Goal: Communication & Community: Answer question/provide support

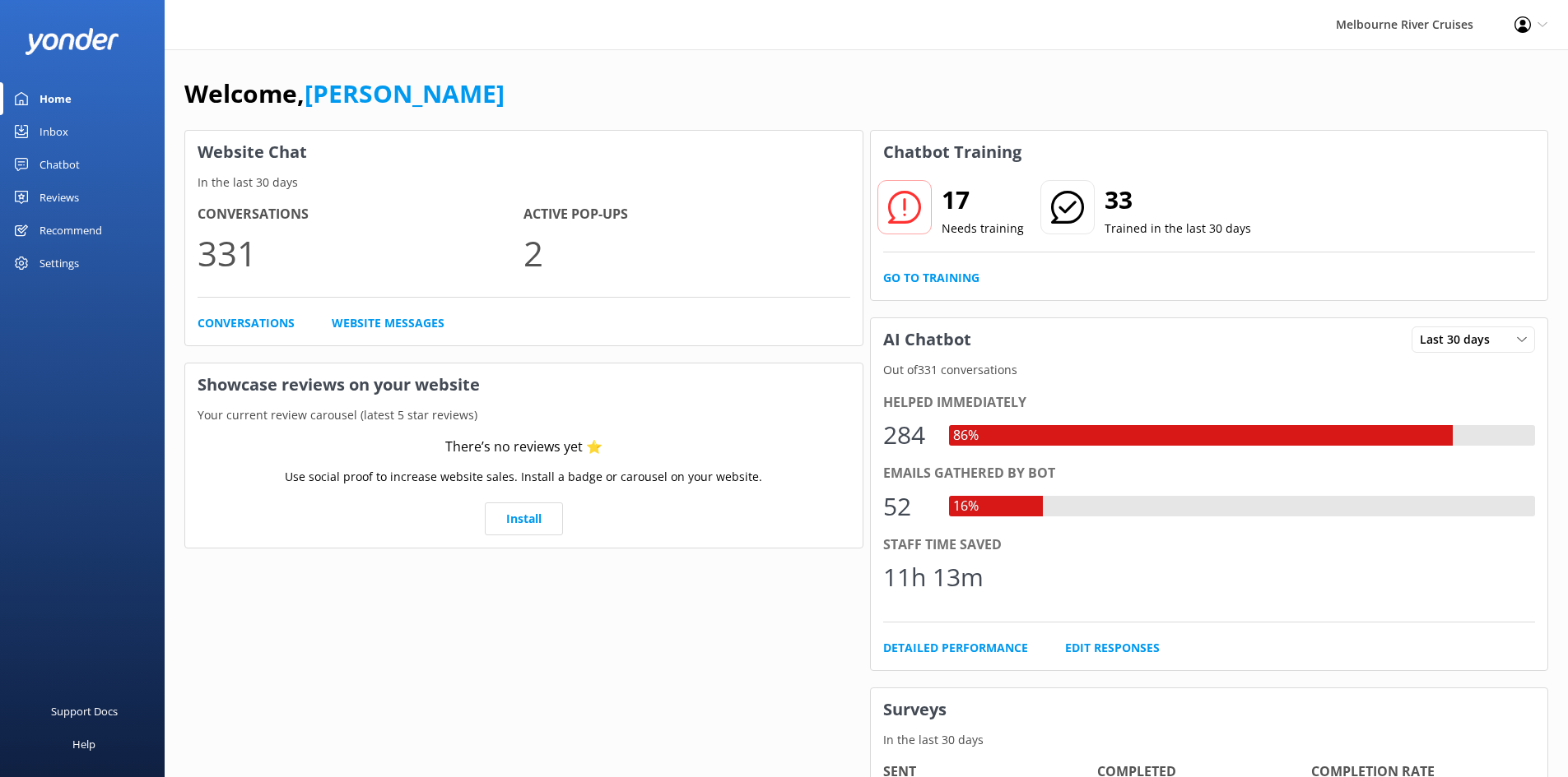
click at [95, 127] on link "Inbox" at bounding box center [82, 131] width 164 height 33
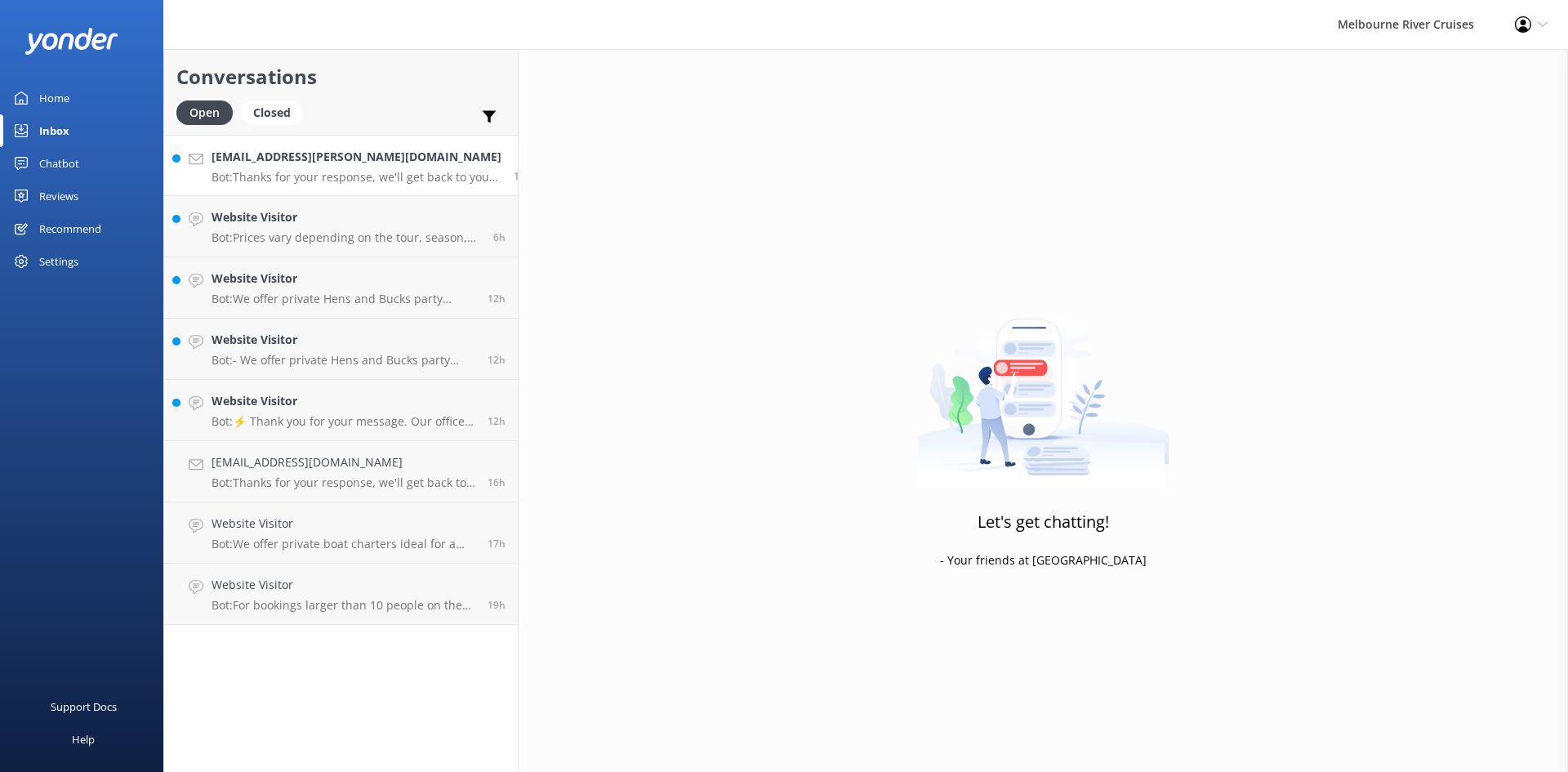
click at [290, 160] on h4 "[EMAIL_ADDRESS][PERSON_NAME][DOMAIN_NAME]" at bounding box center [356, 157] width 290 height 18
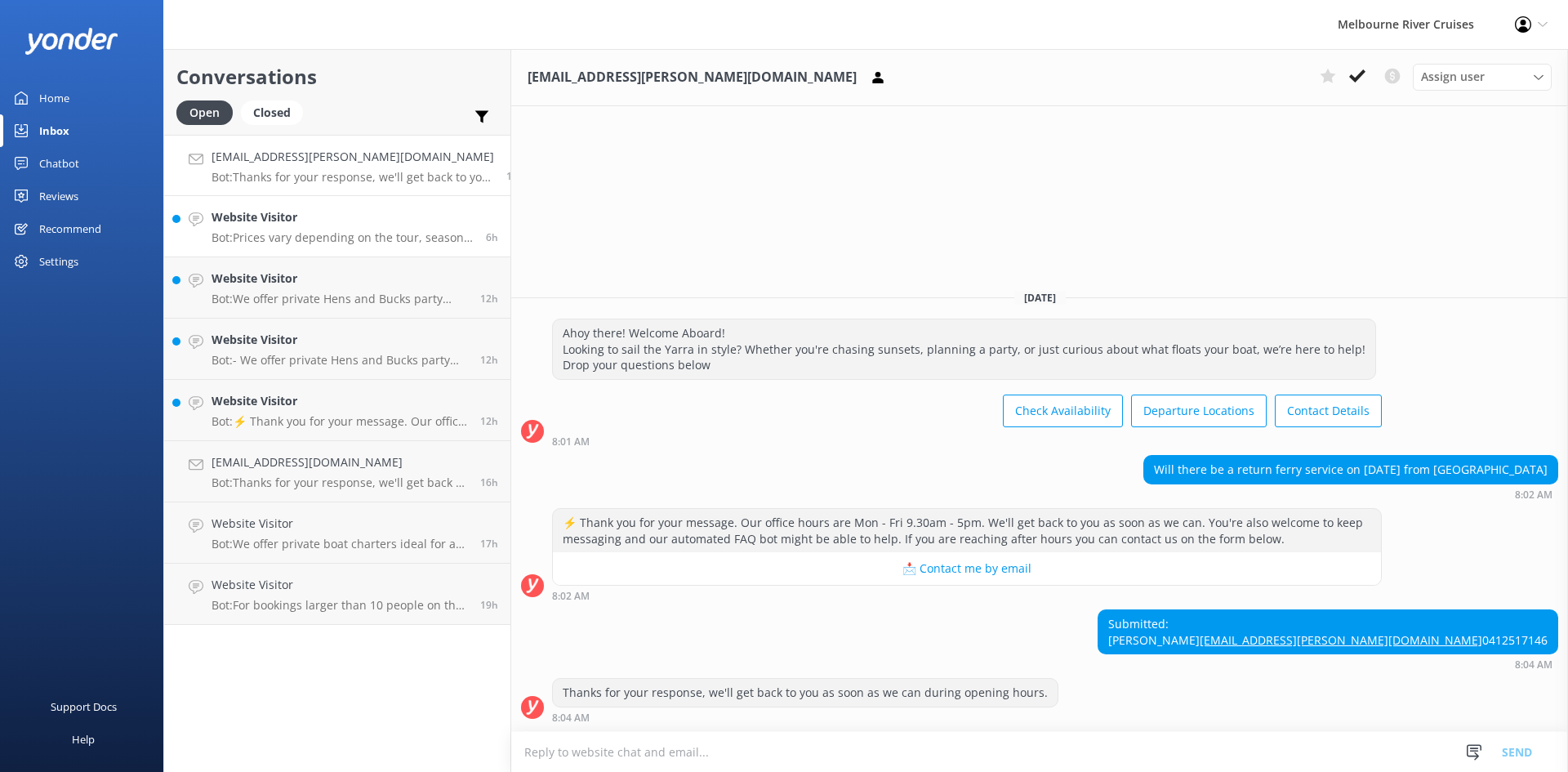
click at [336, 224] on h4 "Website Visitor" at bounding box center [342, 218] width 262 height 18
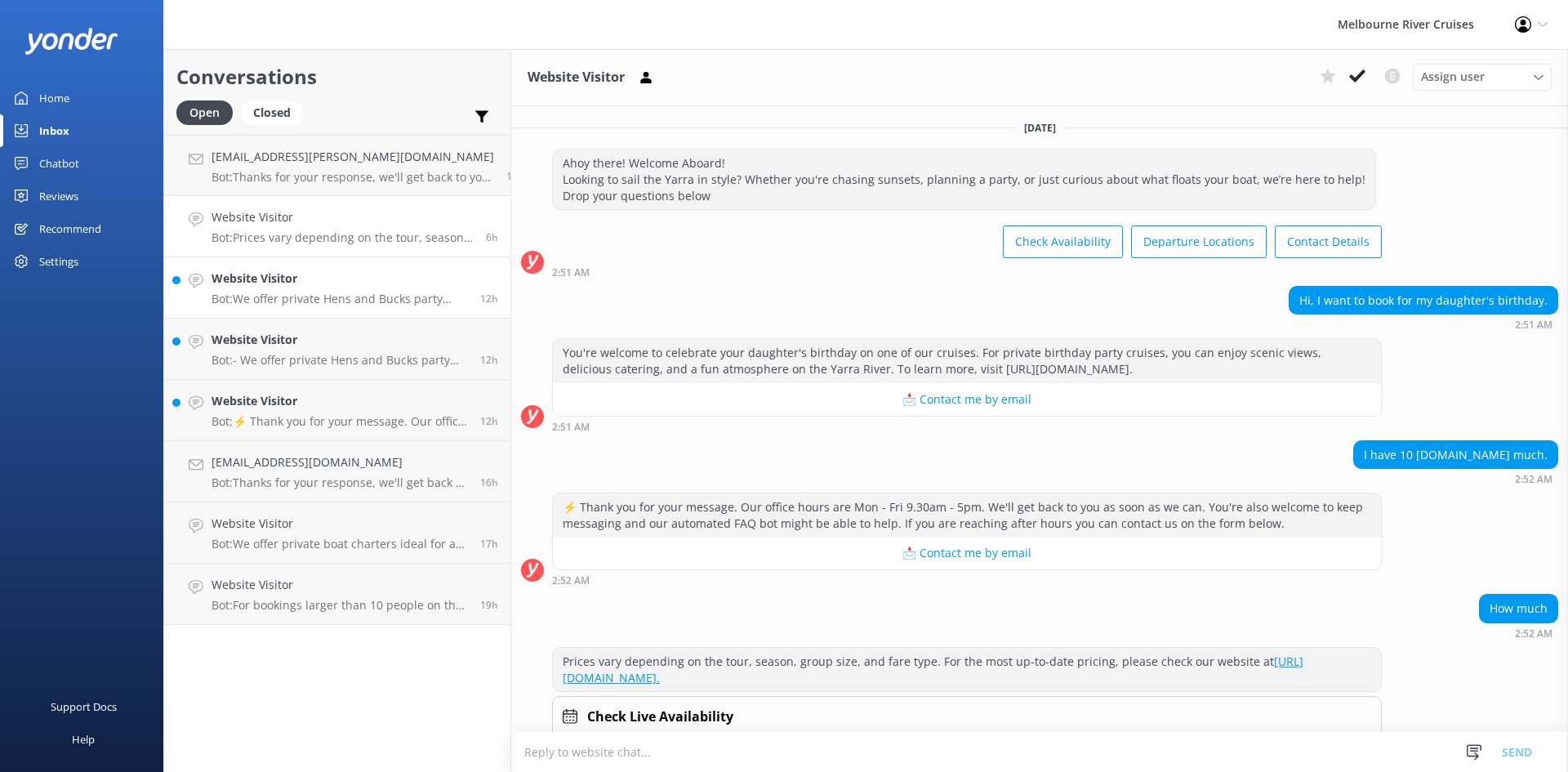
scroll to position [53, 0]
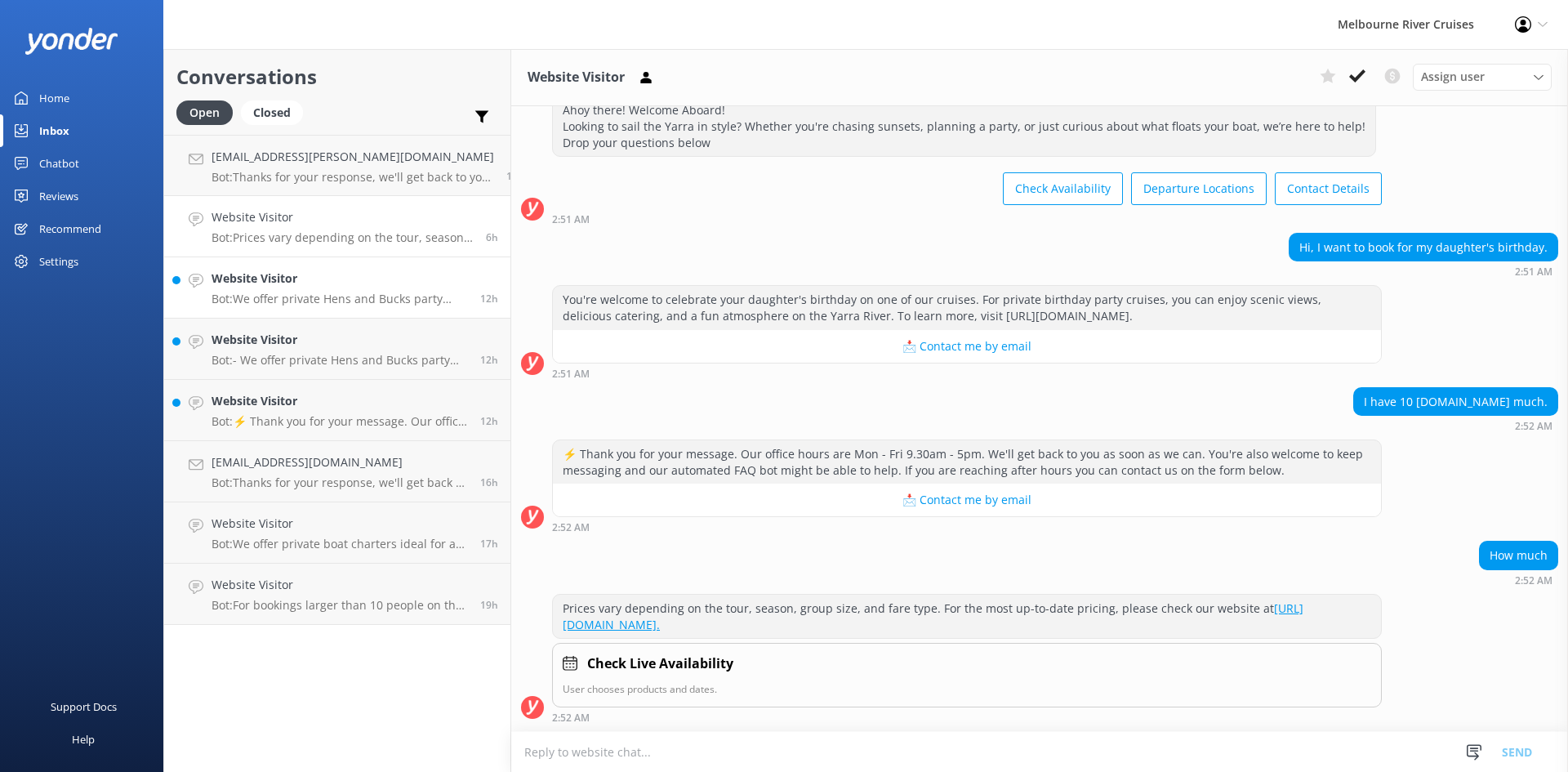
click at [302, 298] on p "Bot: We offer private Hens and Bucks party cruises for a fun and unforgettable …" at bounding box center [339, 299] width 257 height 15
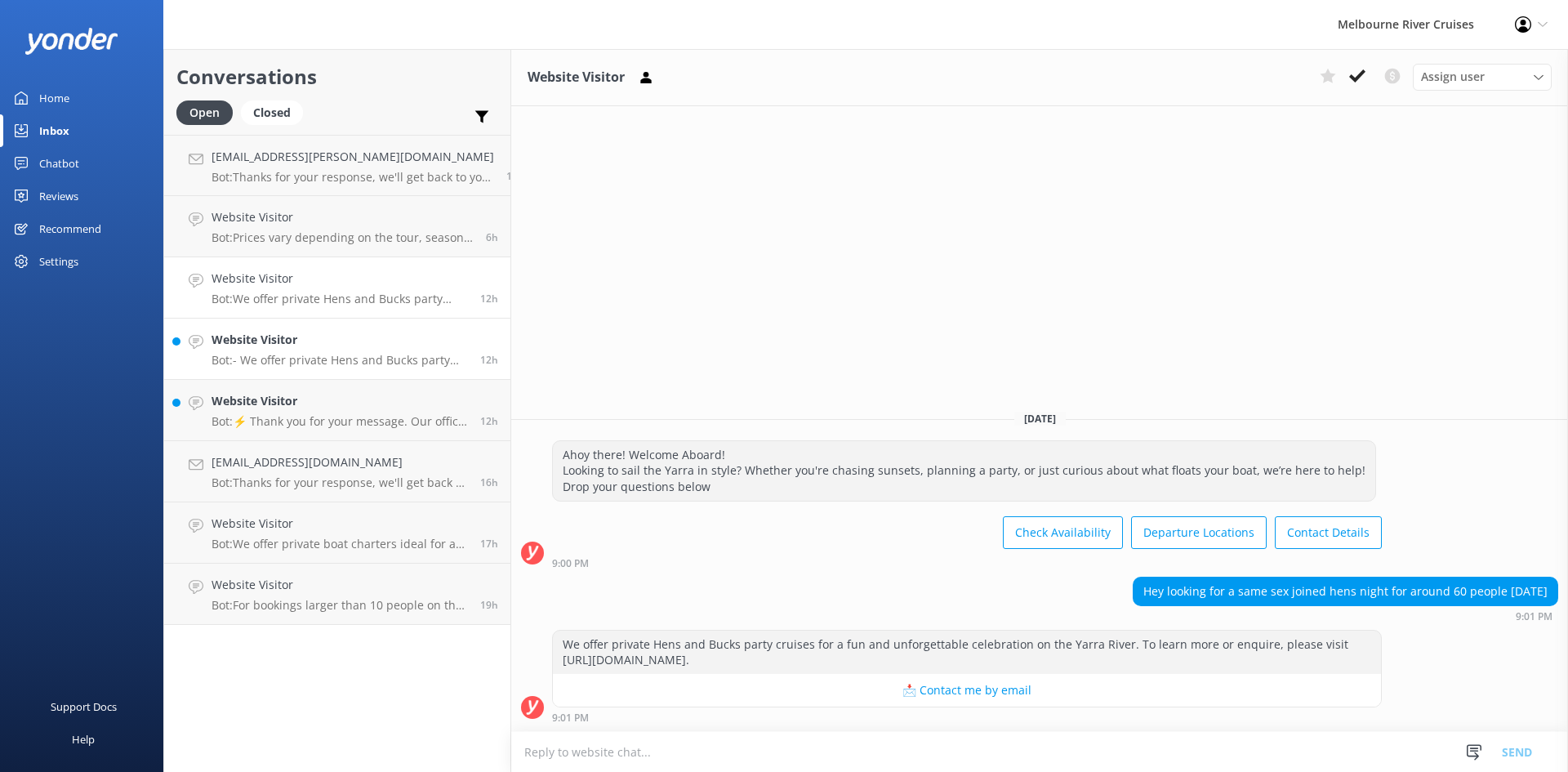
click at [300, 343] on h4 "Website Visitor" at bounding box center [339, 340] width 257 height 18
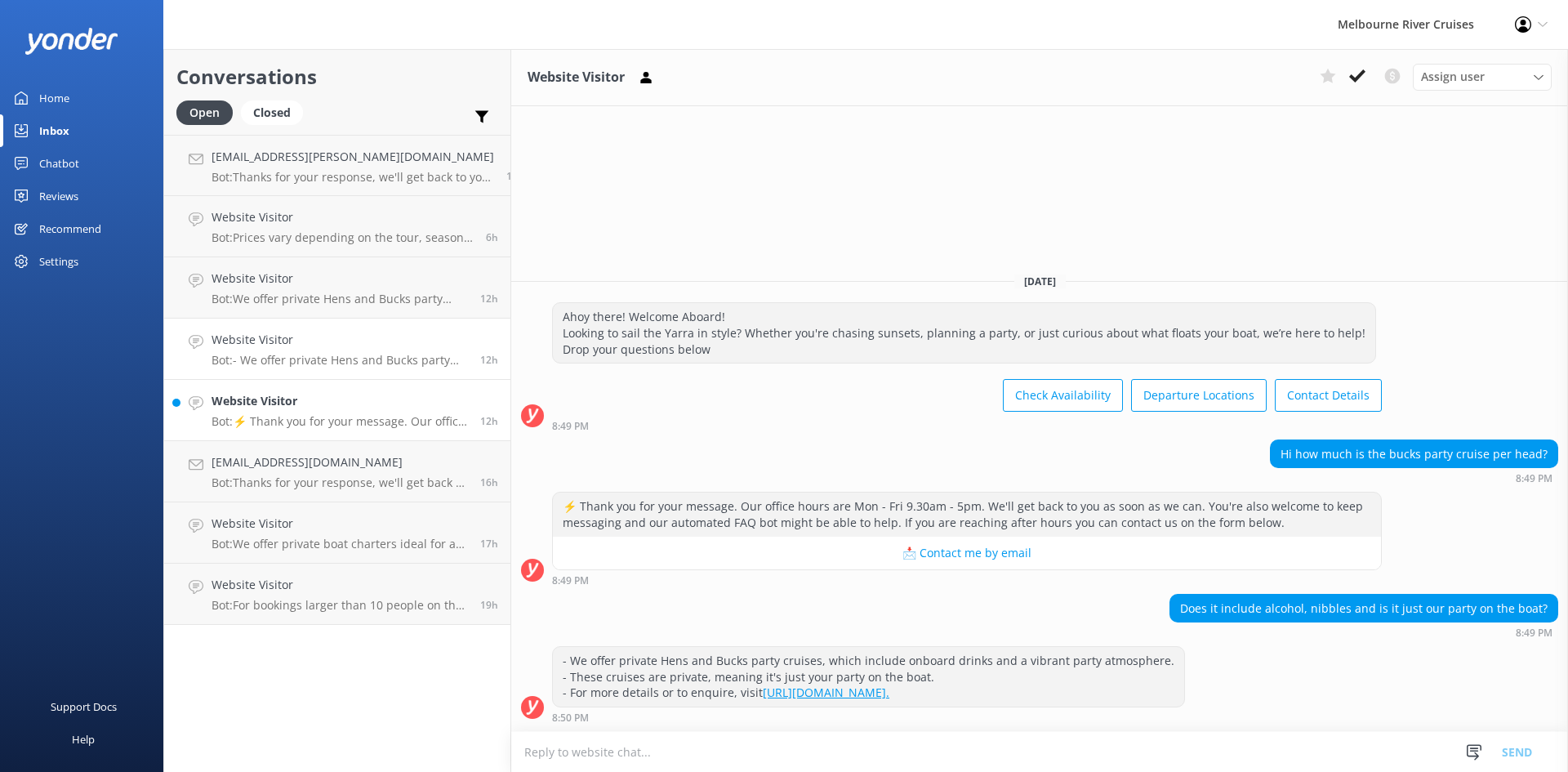
click at [303, 411] on div "Website Visitor Bot: ⚡ Thank you for your message. Our office hours are Mon - F…" at bounding box center [339, 410] width 257 height 36
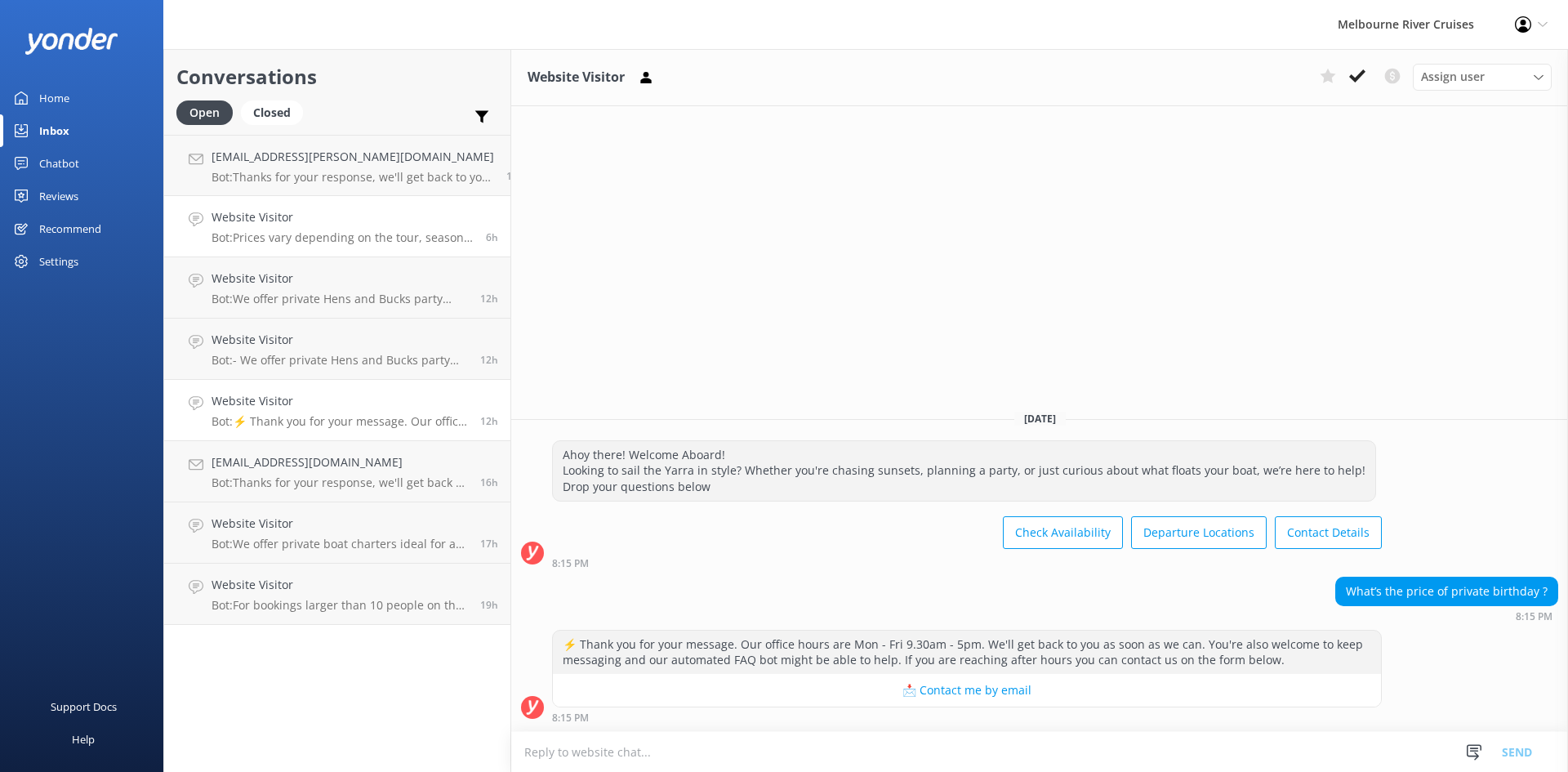
click at [298, 225] on h4 "Website Visitor" at bounding box center [342, 218] width 262 height 18
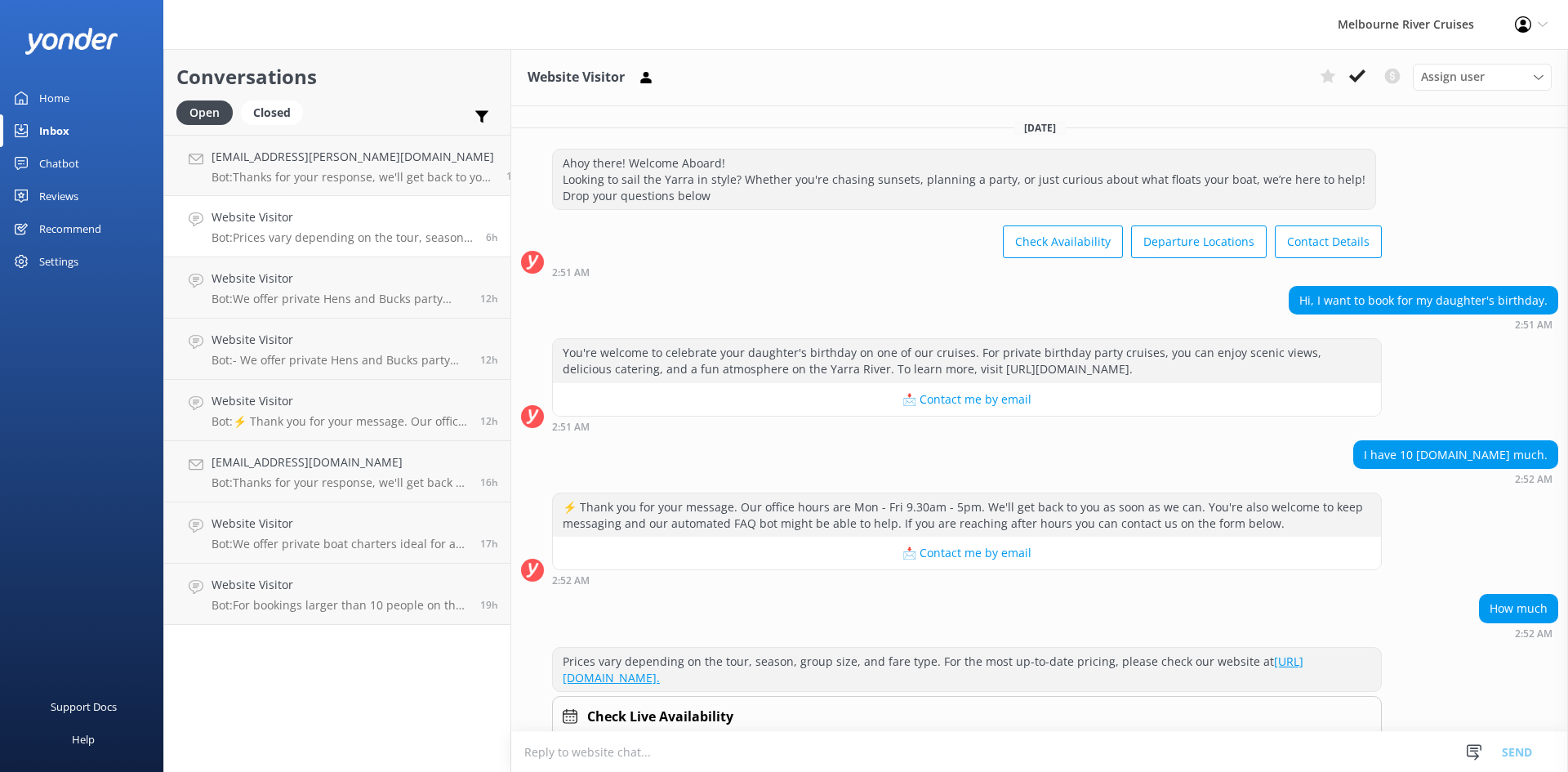
scroll to position [53, 0]
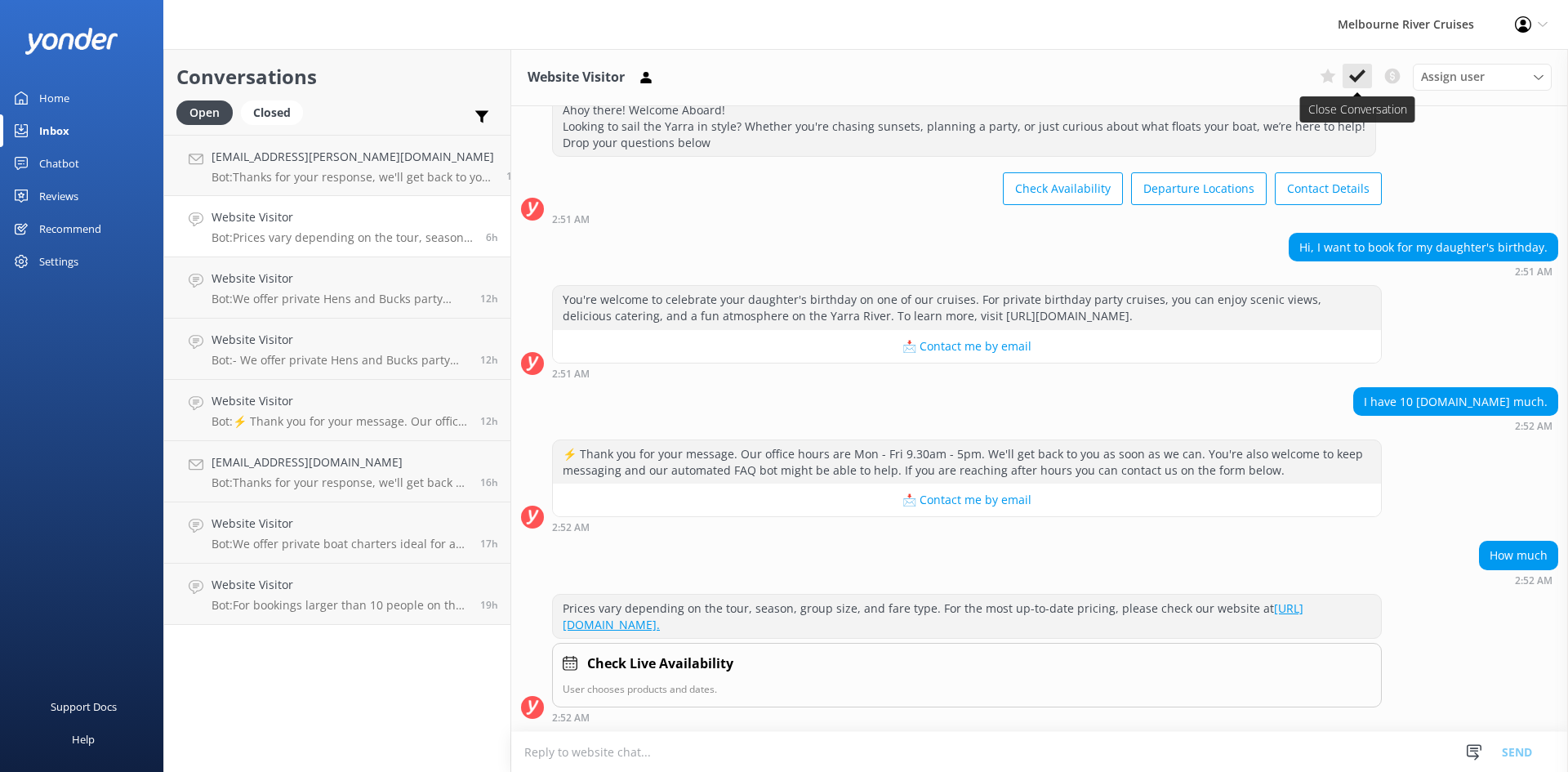
click at [1355, 76] on icon at bounding box center [1358, 77] width 17 height 17
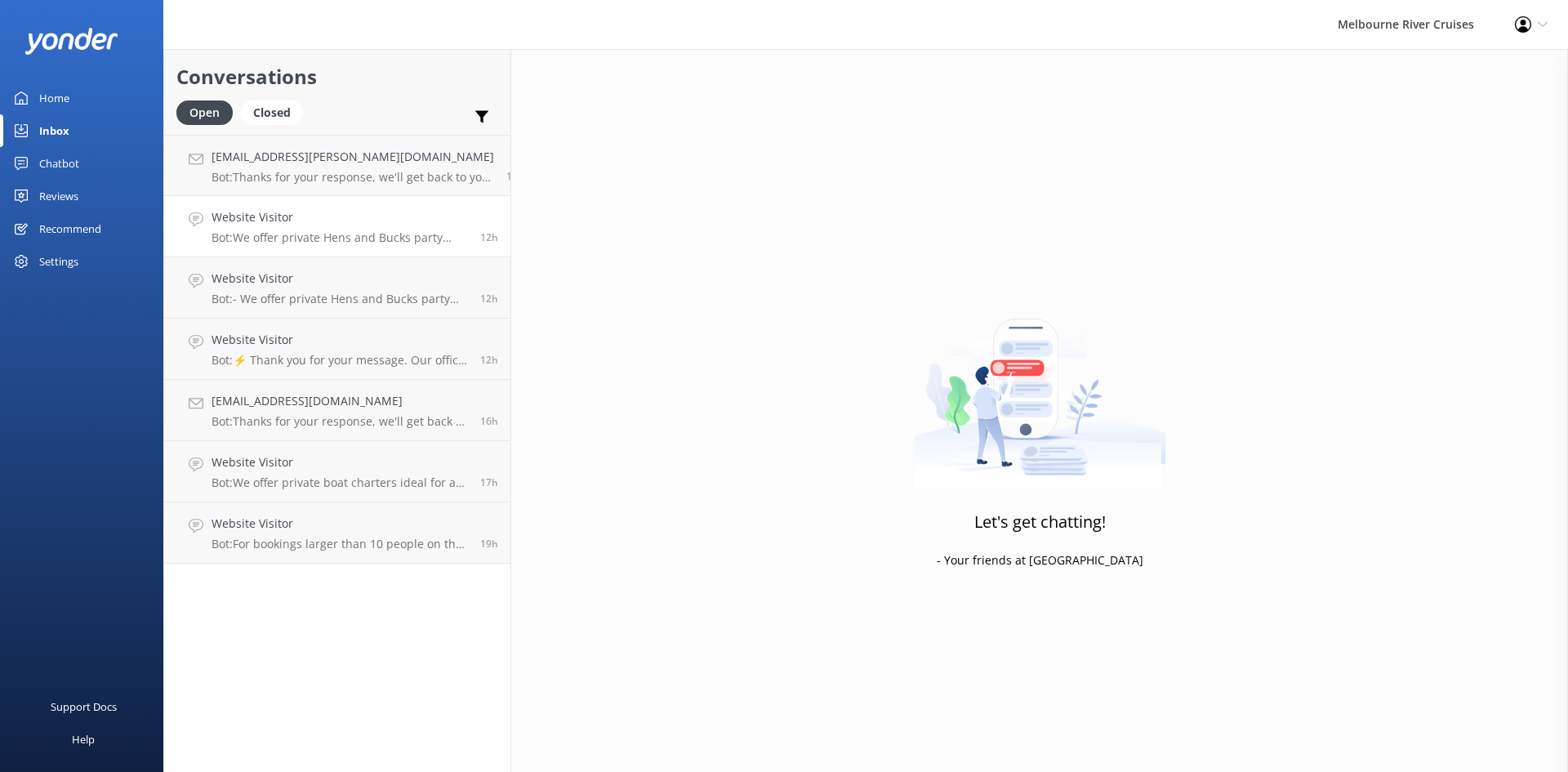
click at [287, 215] on h4 "Website Visitor" at bounding box center [339, 218] width 257 height 18
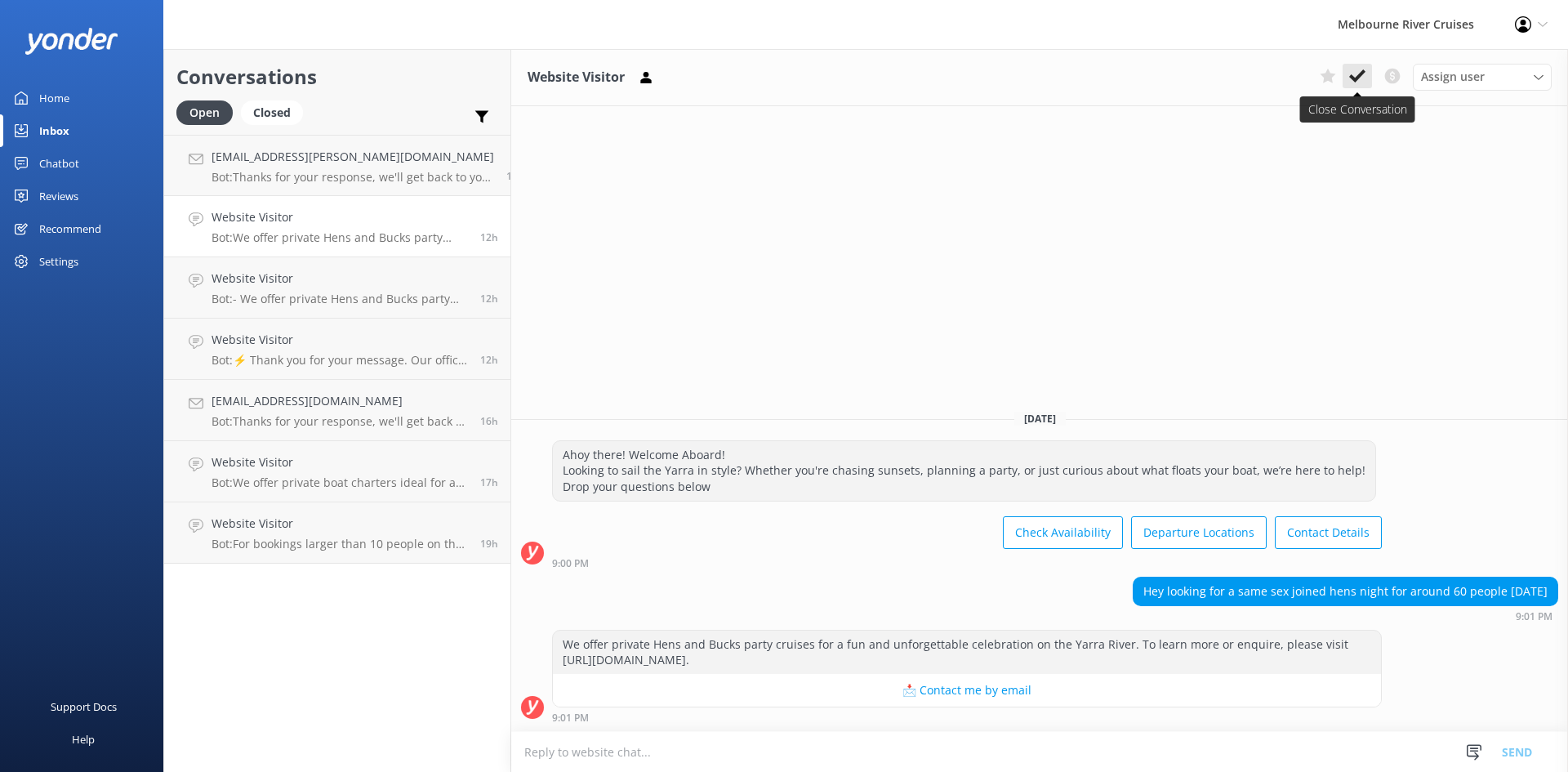
click at [1357, 72] on icon at bounding box center [1358, 77] width 17 height 17
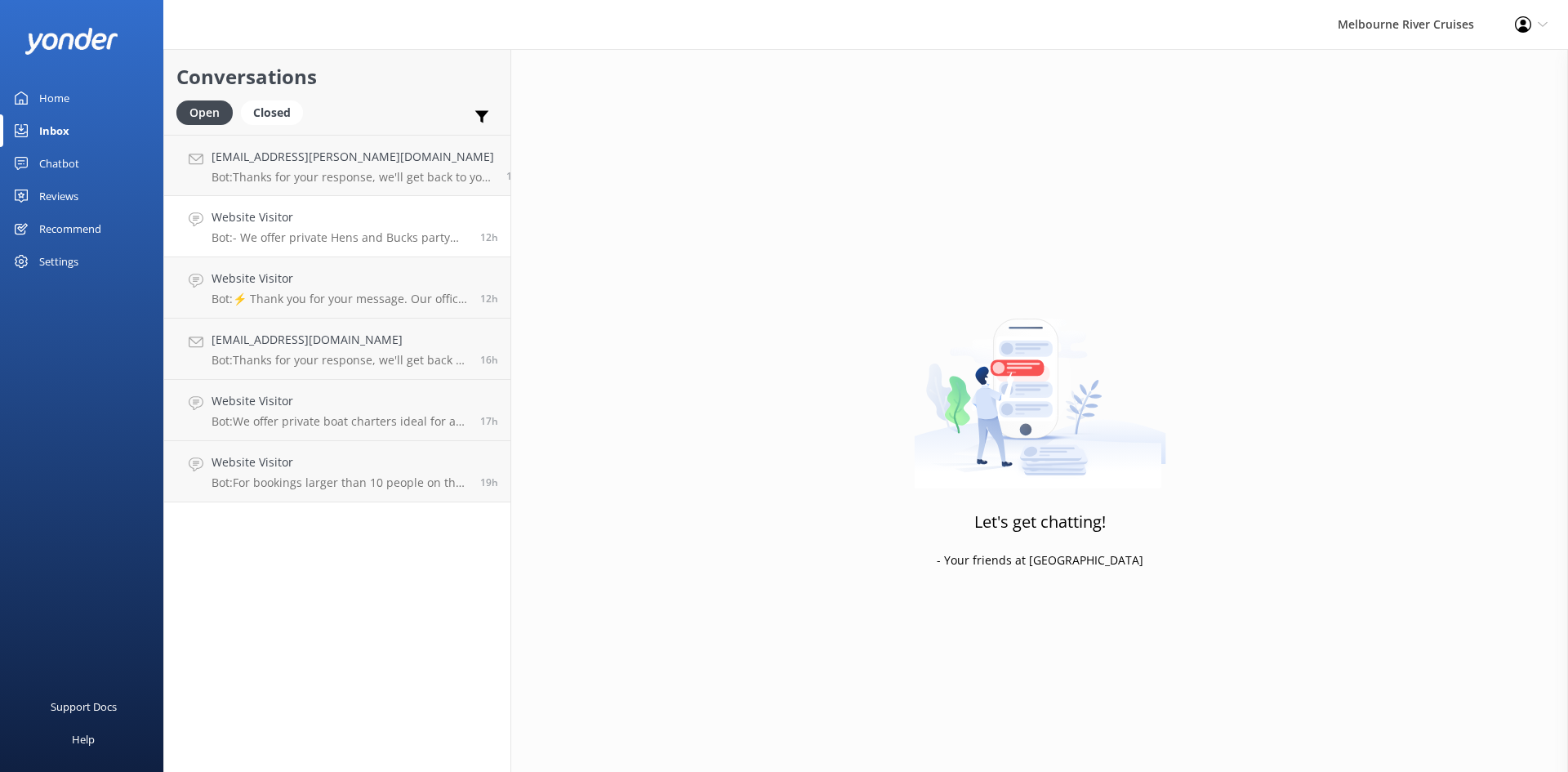
click at [308, 234] on p "Bot: - We offer private Hens and Bucks party cruises, which include onboard dri…" at bounding box center [339, 238] width 257 height 15
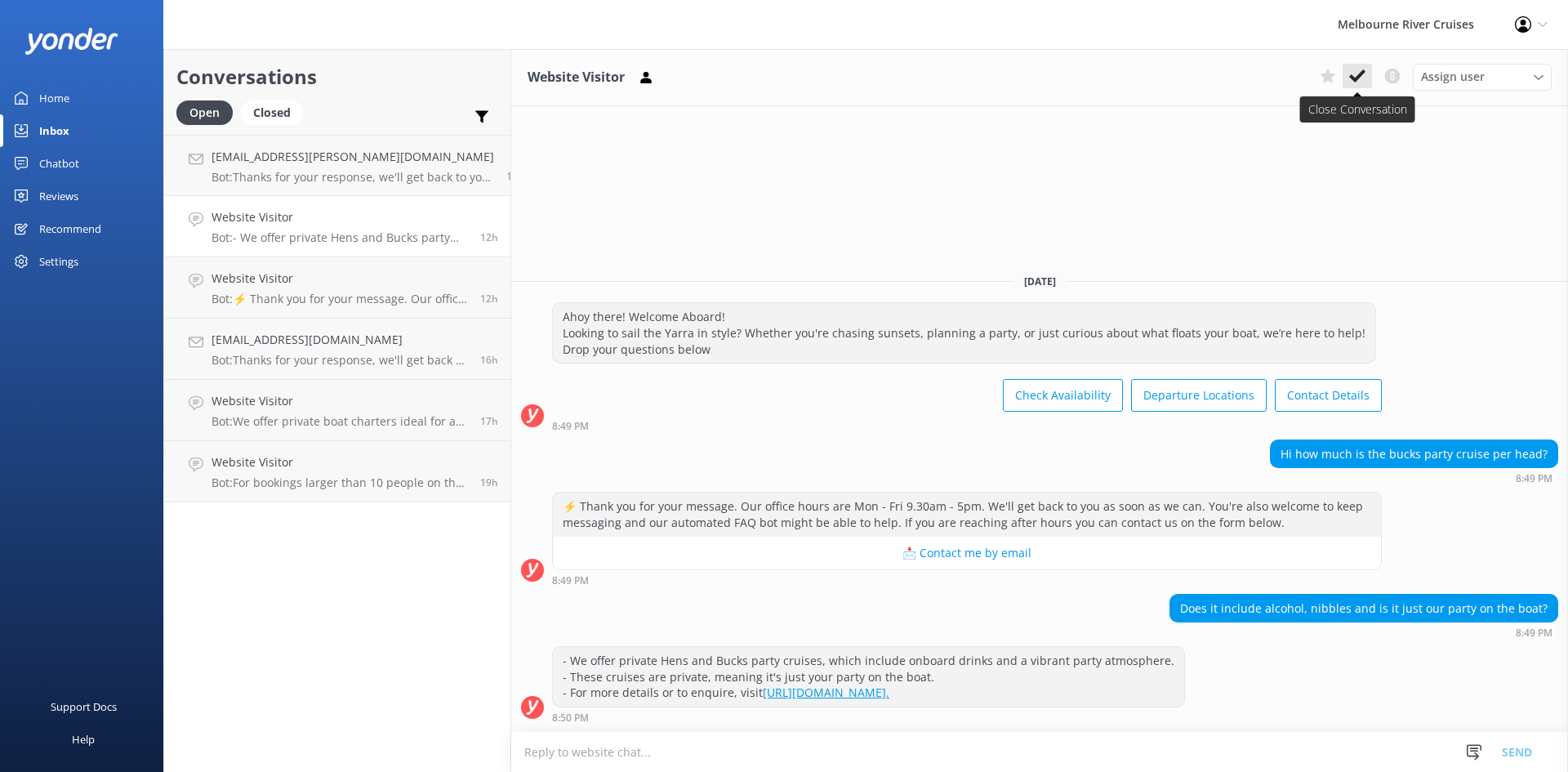
click at [1356, 80] on use at bounding box center [1358, 77] width 17 height 13
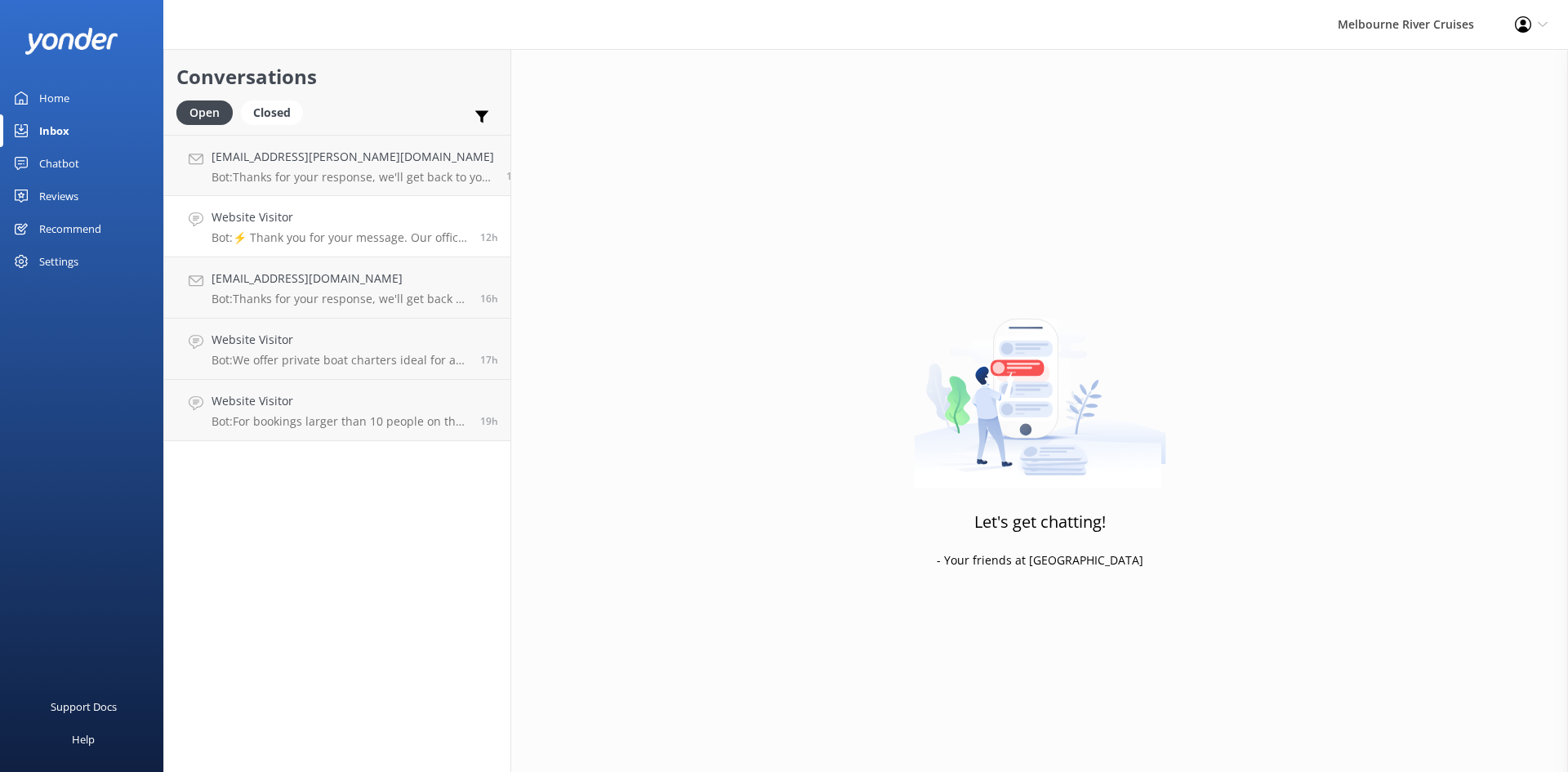
click at [320, 219] on h4 "Website Visitor" at bounding box center [339, 218] width 257 height 18
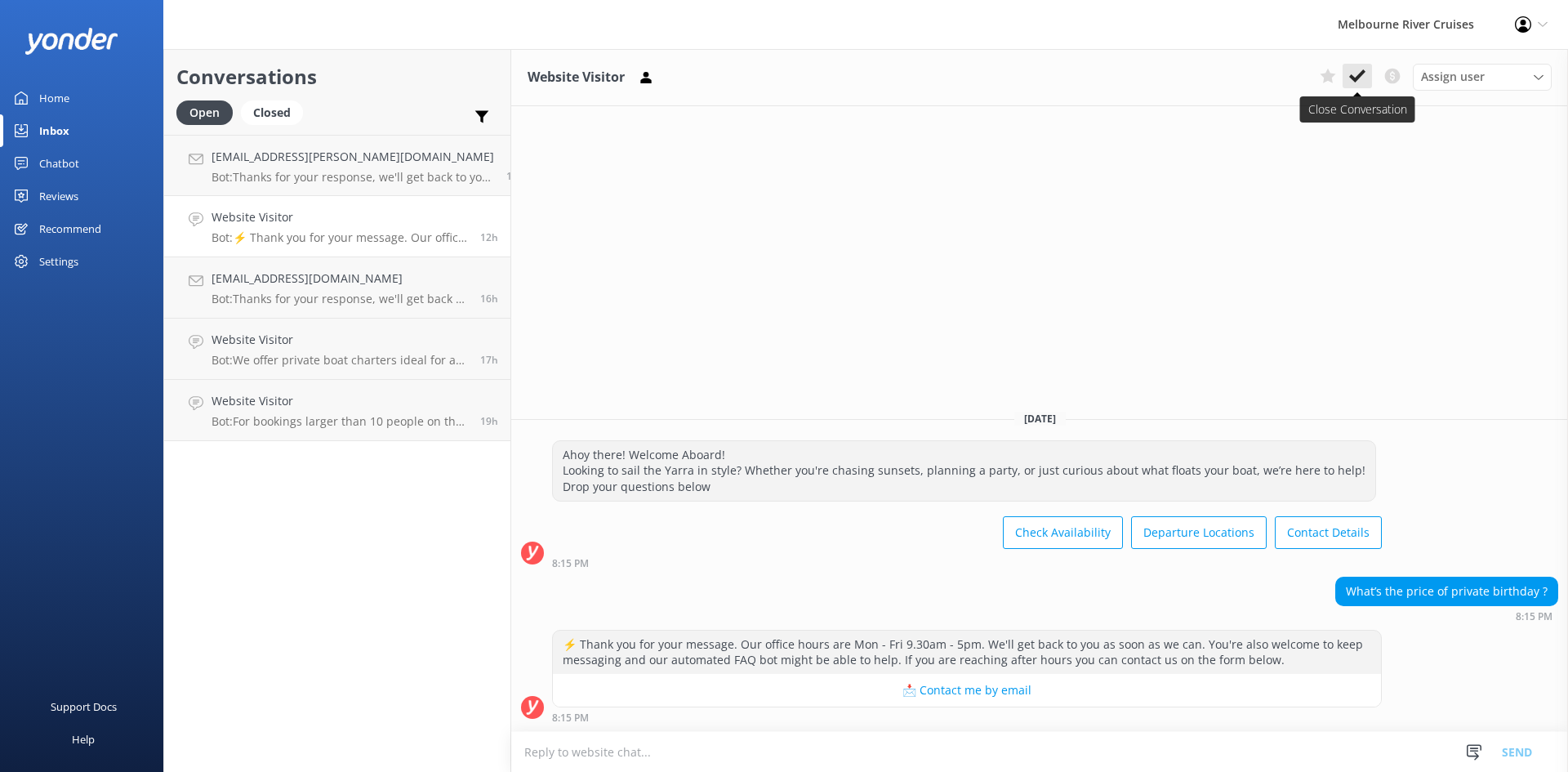
click at [1362, 82] on icon at bounding box center [1358, 77] width 17 height 17
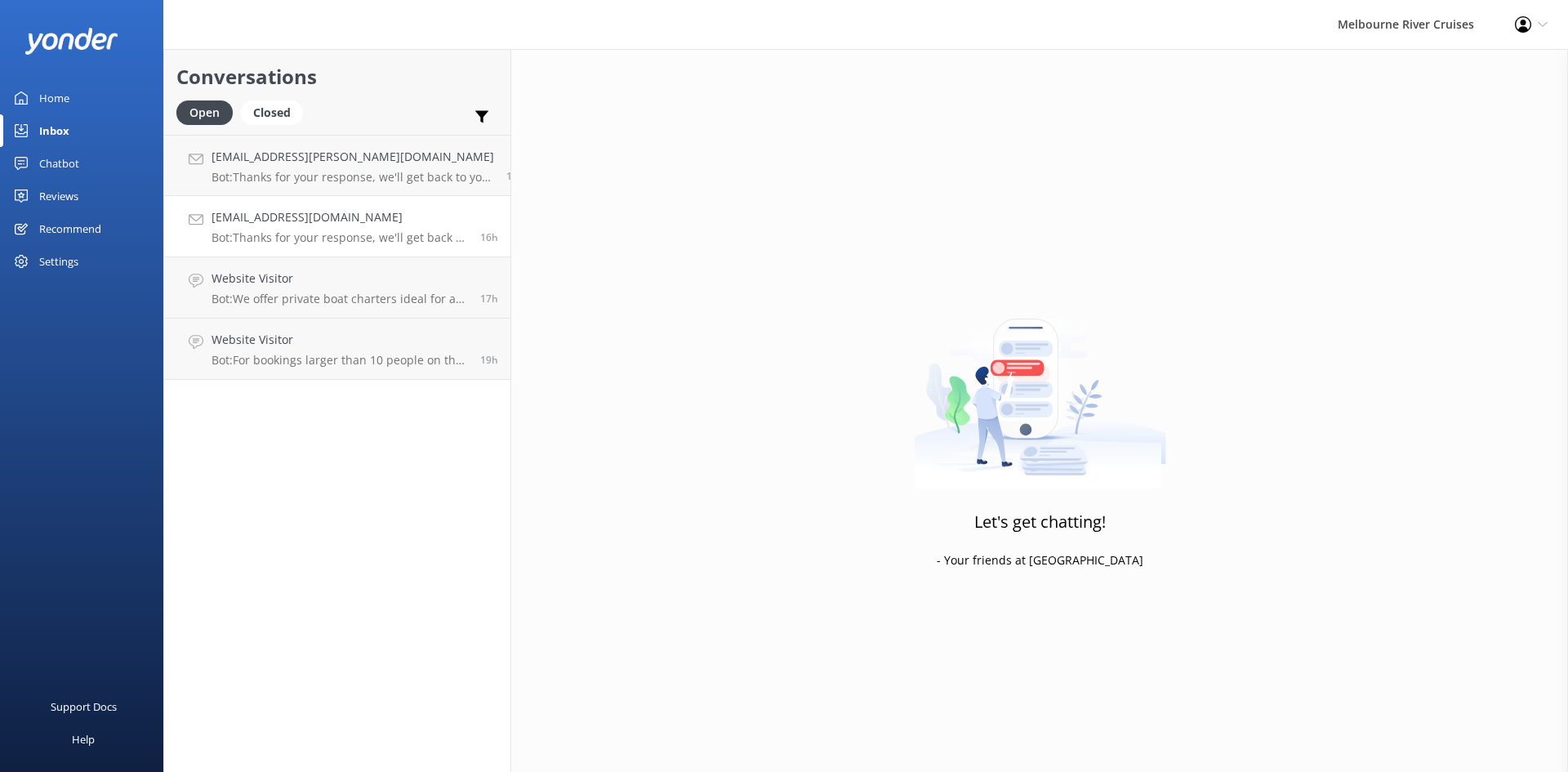
click at [322, 227] on div "[EMAIL_ADDRESS][DOMAIN_NAME] Bot: Thanks for your response, we'll get back to y…" at bounding box center [339, 226] width 257 height 36
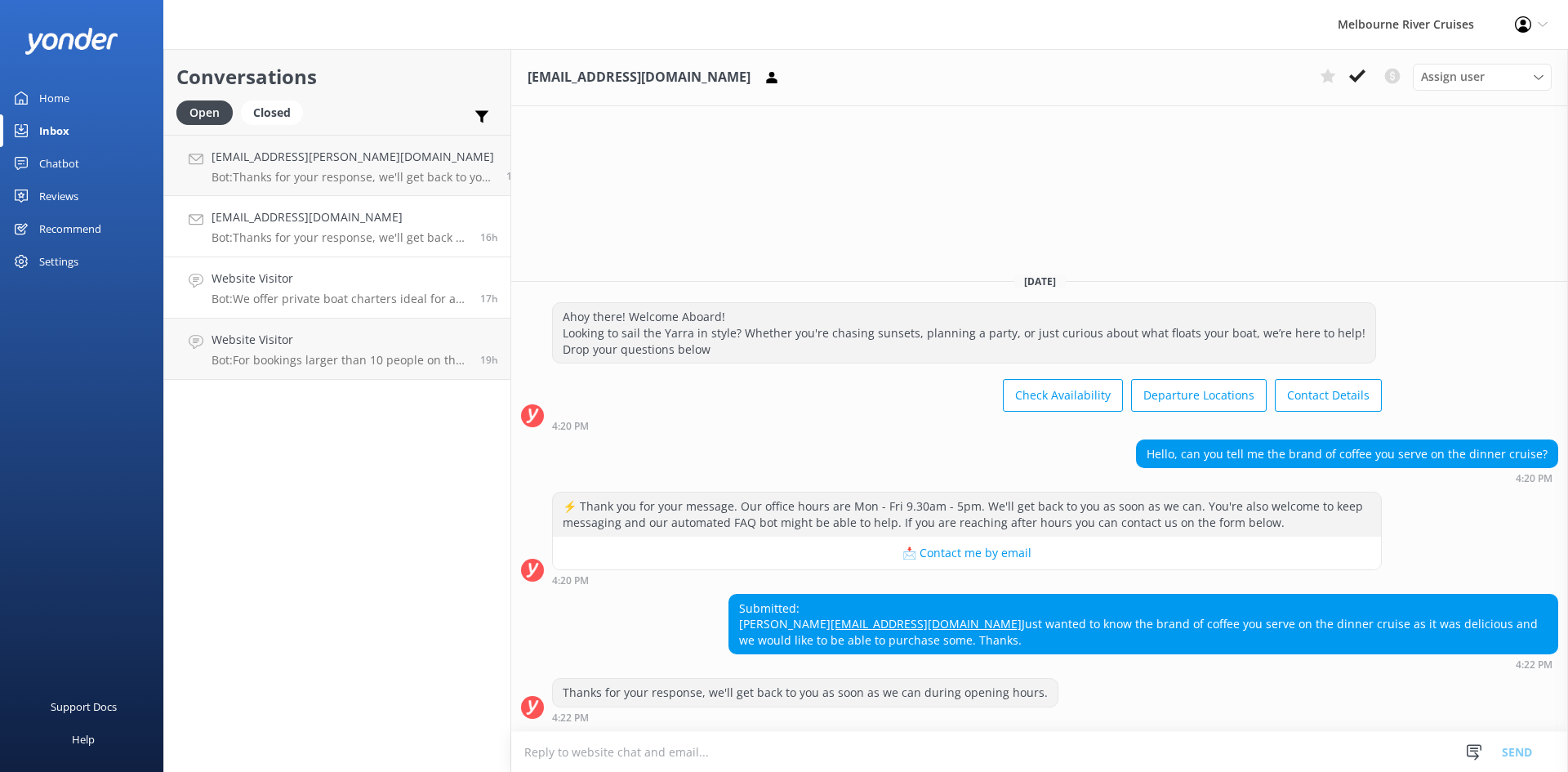
click at [312, 282] on h4 "Website Visitor" at bounding box center [339, 279] width 257 height 18
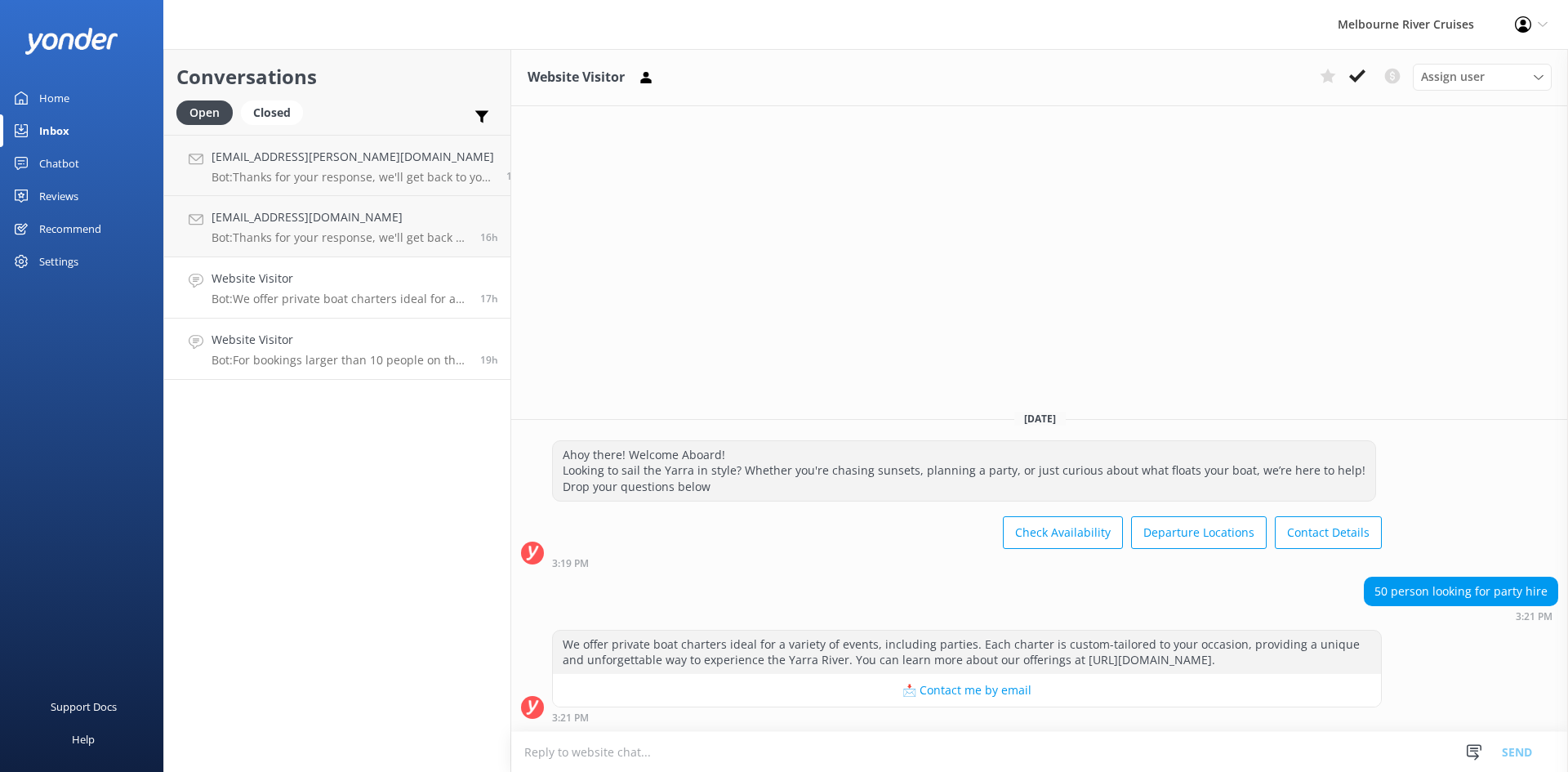
click at [307, 355] on p "Bot: For bookings larger than 10 people on the Bottomless Brunch Afloat, please…" at bounding box center [339, 360] width 257 height 15
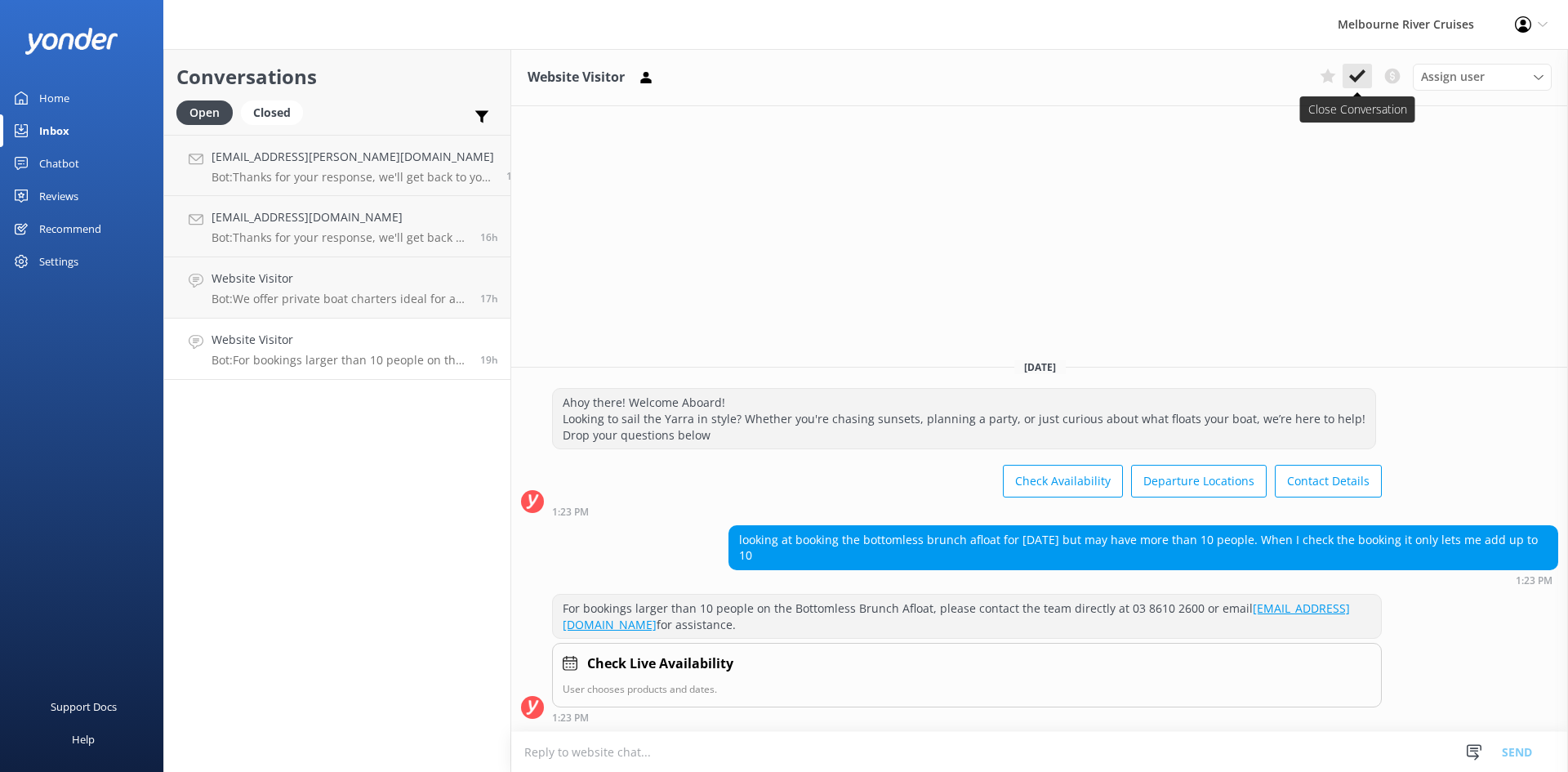
click at [1362, 75] on use at bounding box center [1358, 77] width 17 height 13
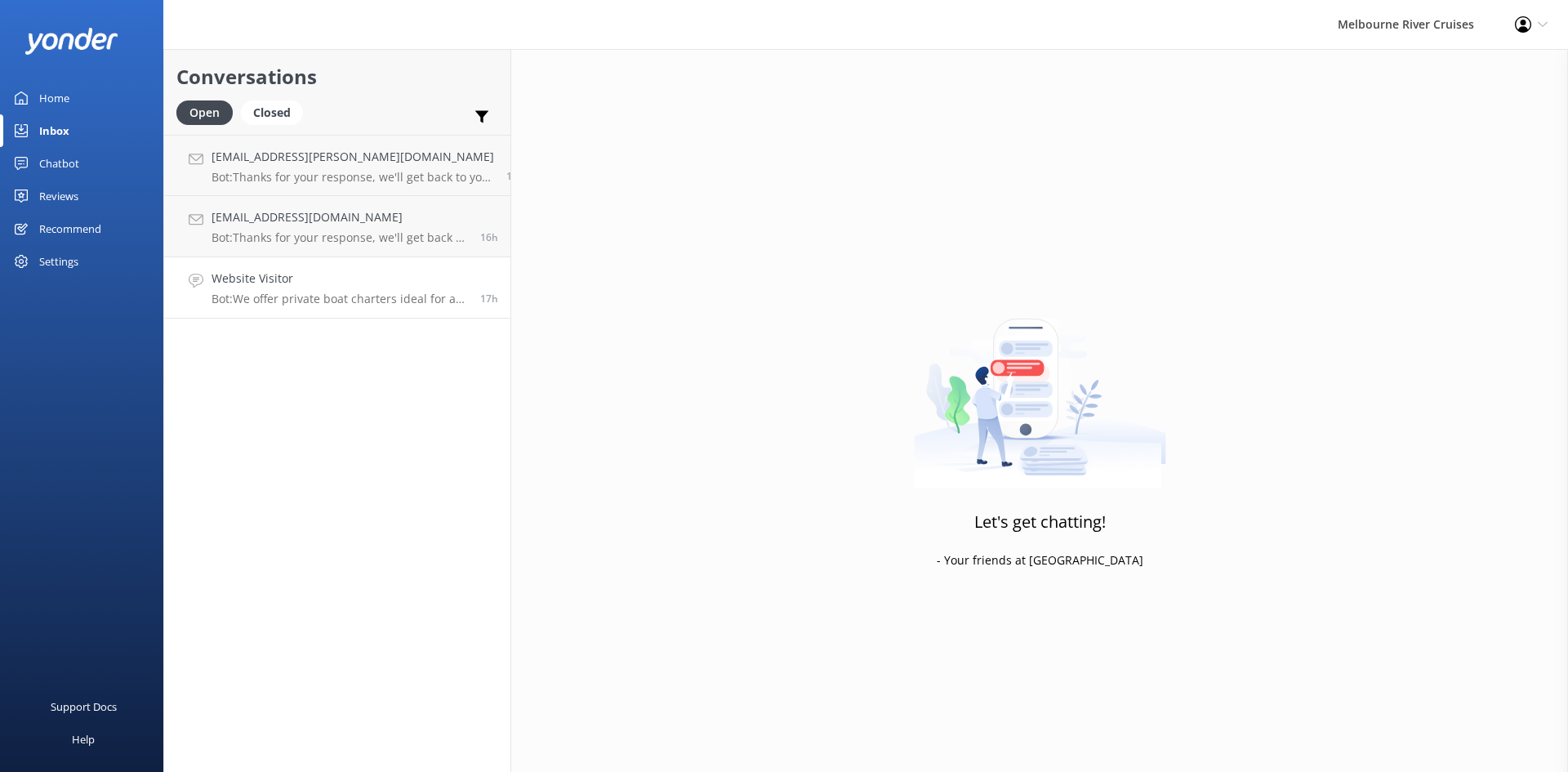
click at [303, 298] on p "Bot: We offer private boat charters ideal for a variety of events, including pa…" at bounding box center [339, 299] width 257 height 15
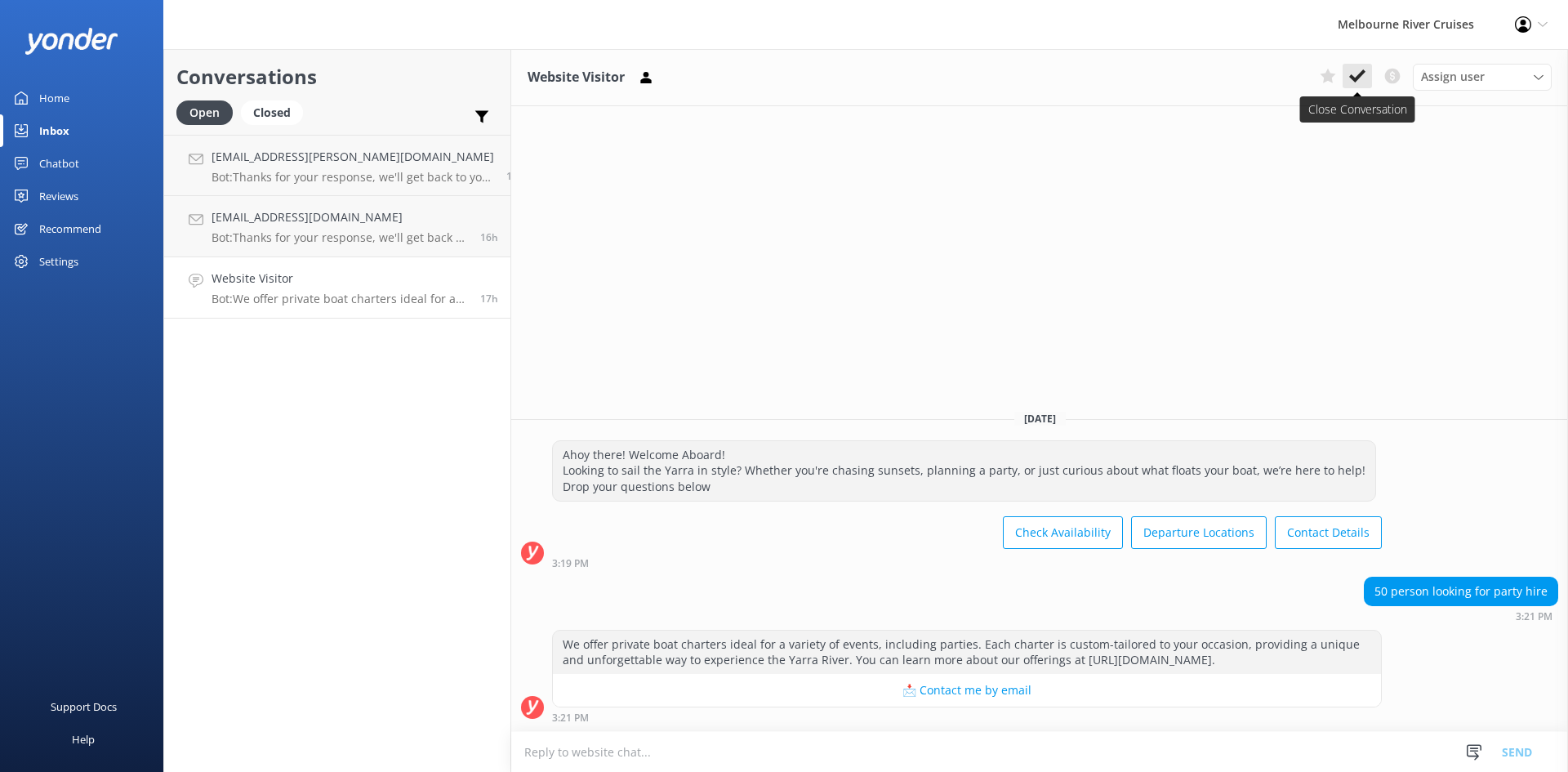
click at [1355, 79] on use at bounding box center [1358, 77] width 17 height 13
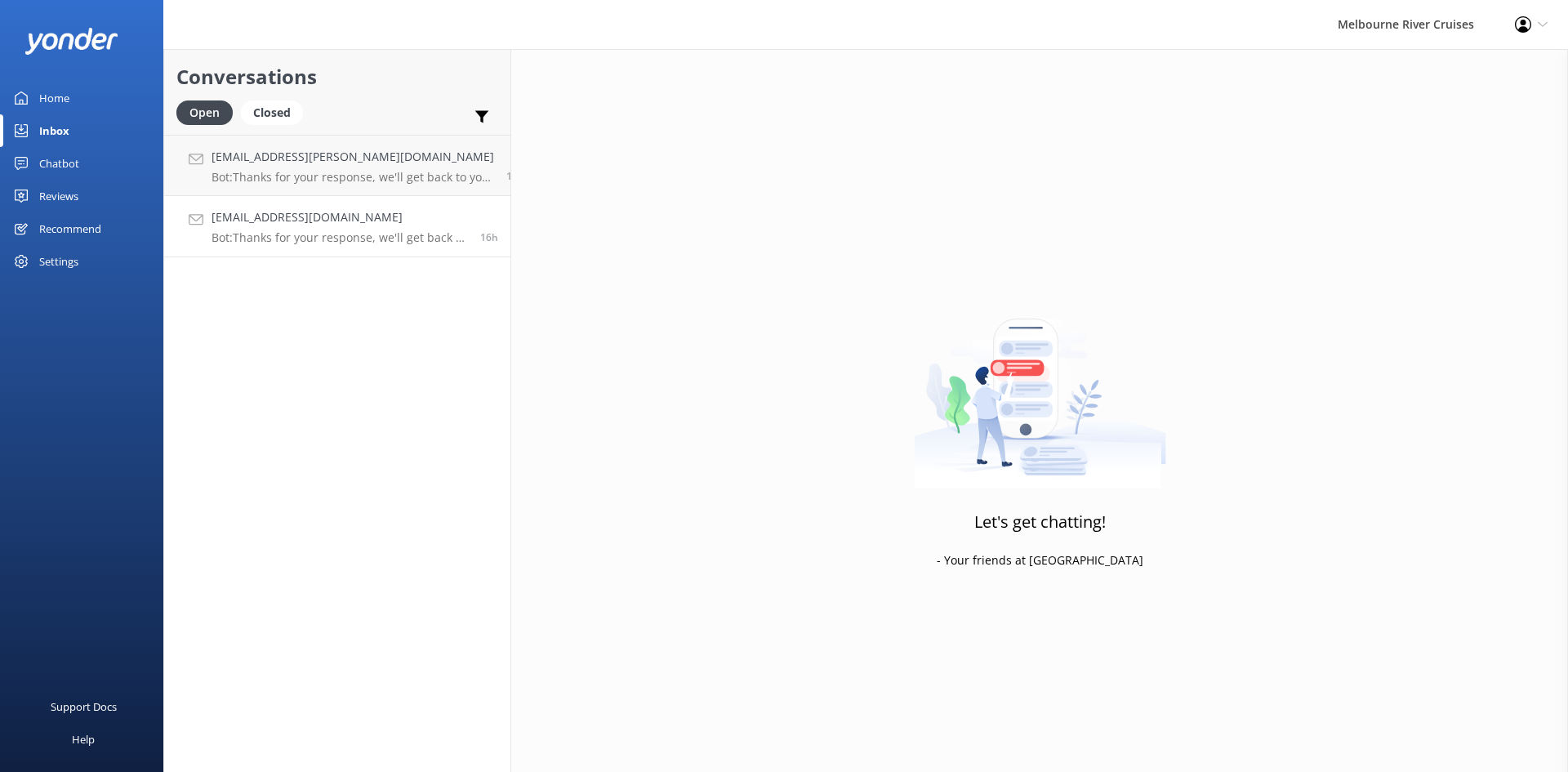
click at [316, 226] on h4 "[EMAIL_ADDRESS][DOMAIN_NAME]" at bounding box center [339, 218] width 257 height 18
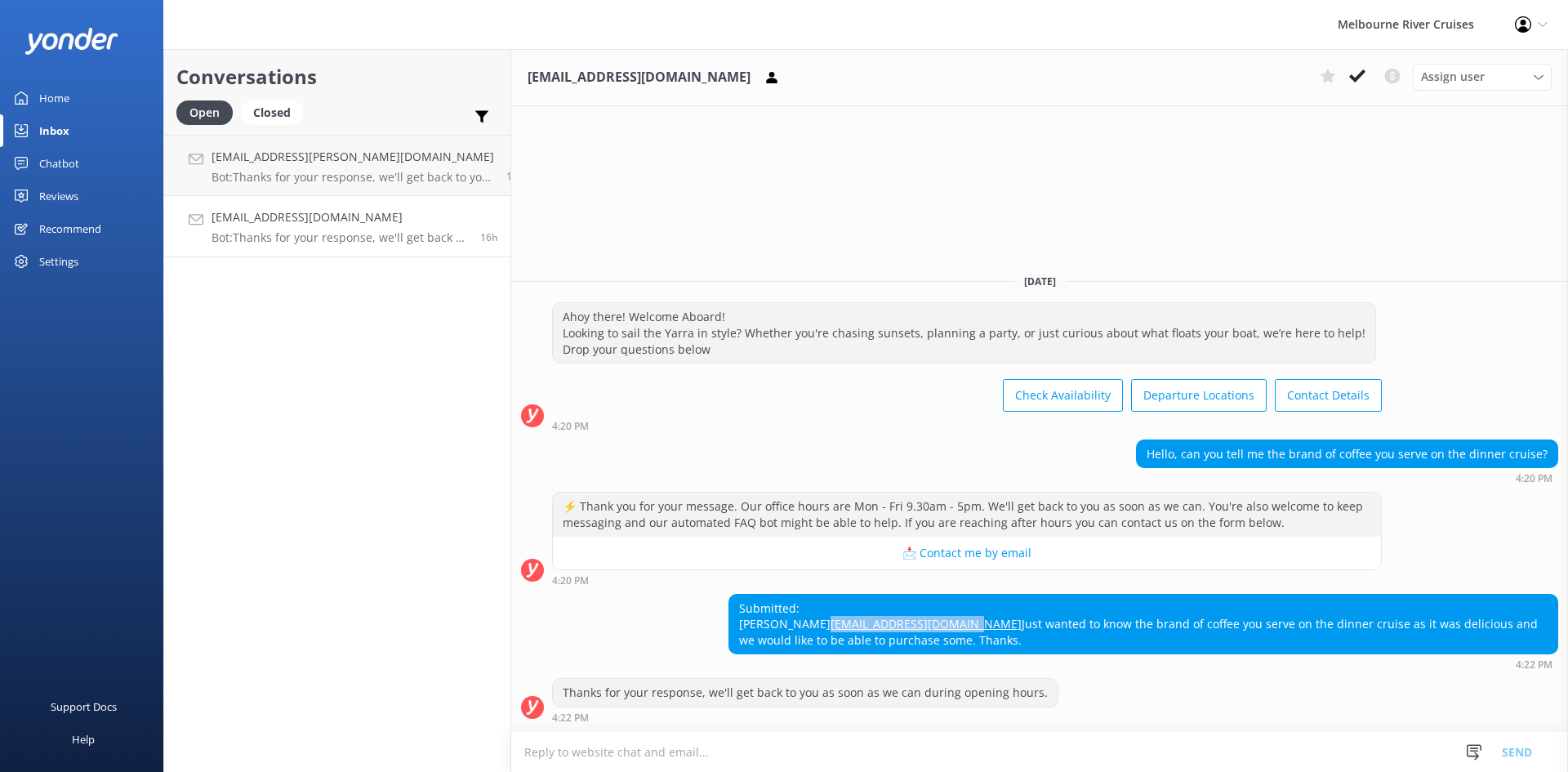
drag, startPoint x: 937, startPoint y: 623, endPoint x: 771, endPoint y: 631, distance: 166.2
click at [771, 631] on div "Submitted: [PERSON_NAME] [EMAIL_ADDRESS][DOMAIN_NAME] Just wanted to know the b…" at bounding box center [1143, 625] width 828 height 60
copy link "[EMAIL_ADDRESS][DOMAIN_NAME]"
click at [1038, 757] on textarea at bounding box center [1039, 752] width 1057 height 40
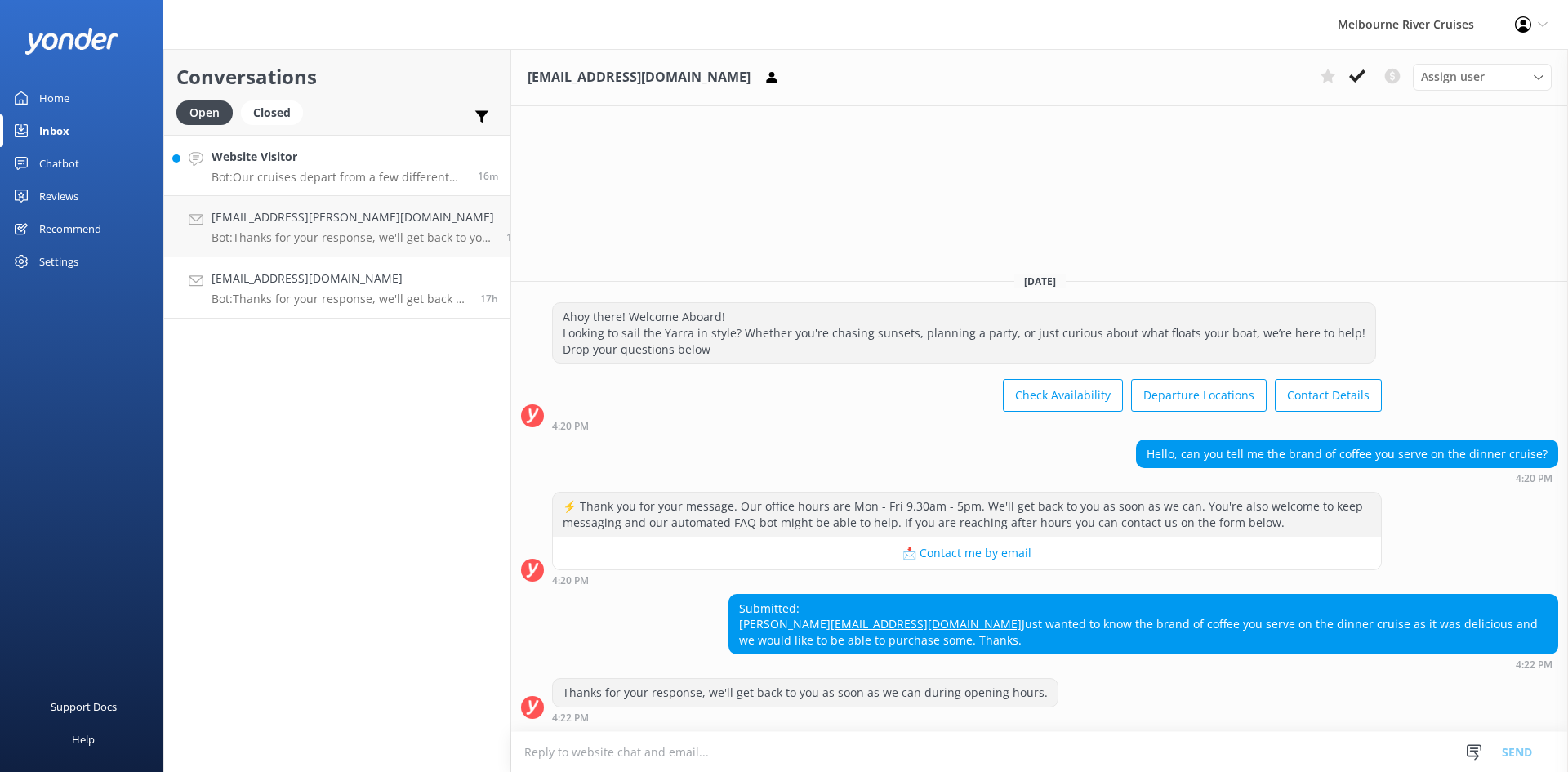
click at [267, 176] on p "Bot: Our cruises depart from a few different locations along [GEOGRAPHIC_DATA] …" at bounding box center [338, 177] width 254 height 15
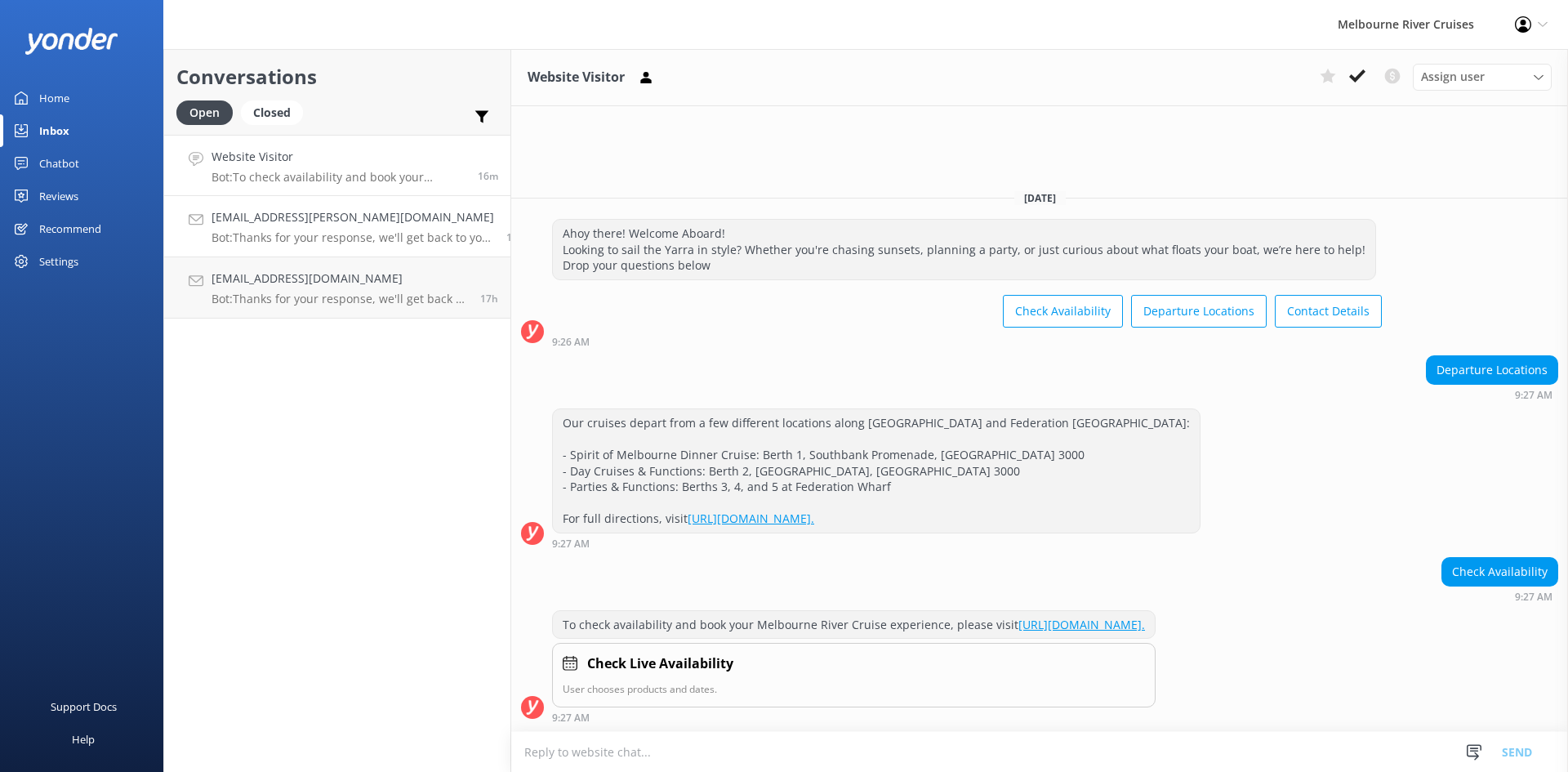
click at [287, 235] on p "Bot: Thanks for your response, we'll get back to you as soon as we can during o…" at bounding box center [353, 238] width 283 height 15
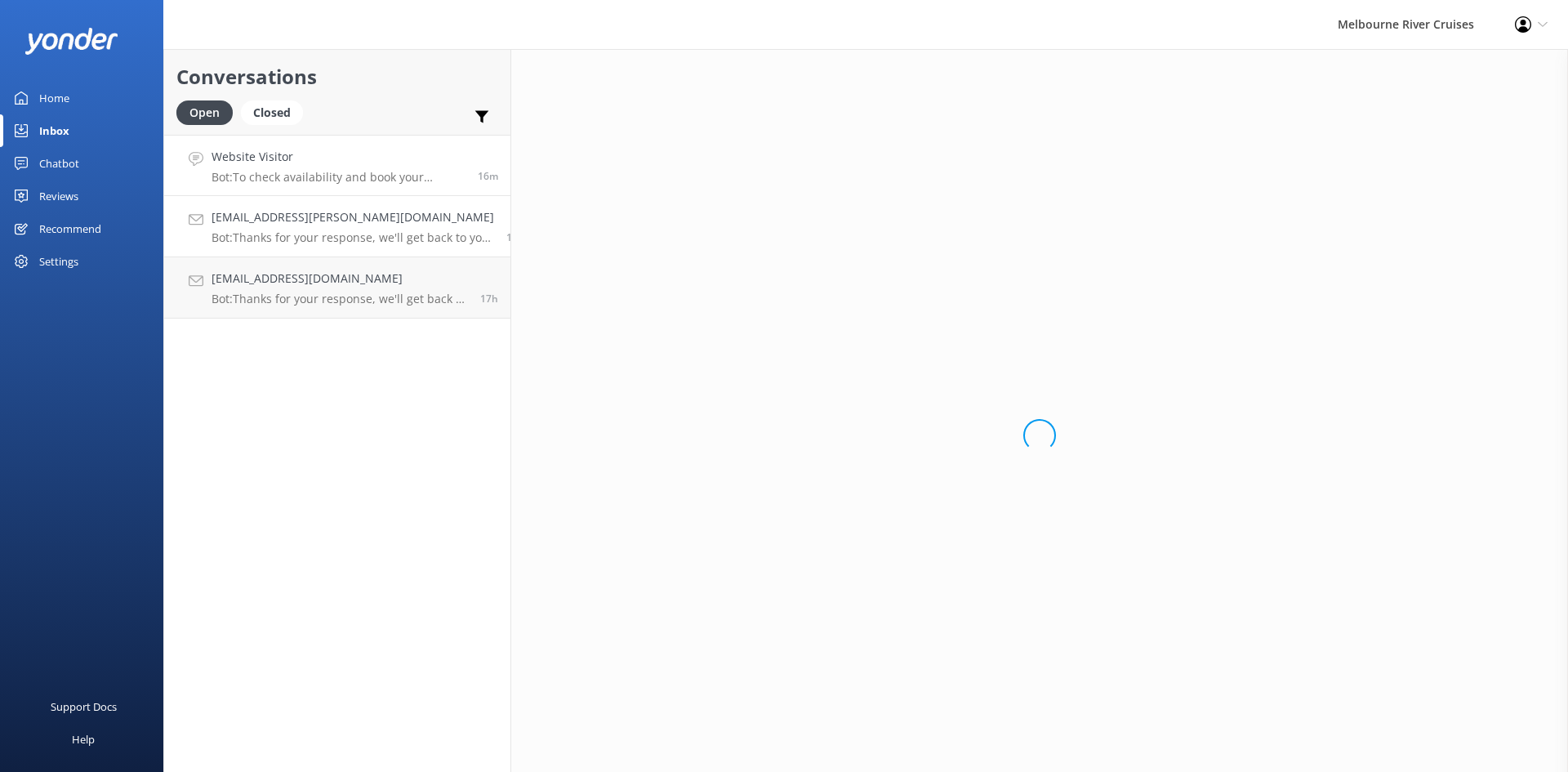
click at [269, 163] on h4 "Website Visitor" at bounding box center [338, 157] width 254 height 18
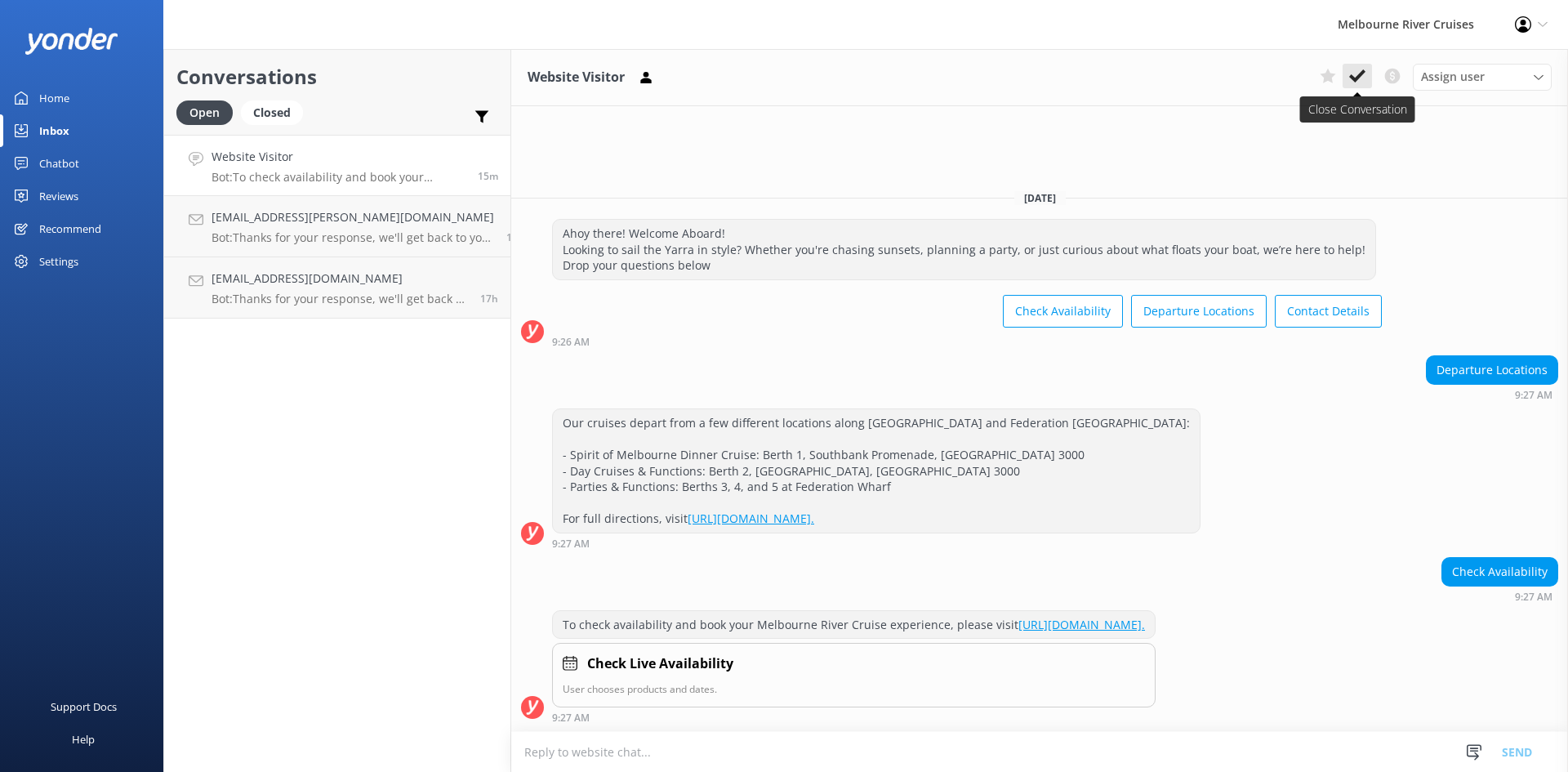
click at [1363, 72] on use at bounding box center [1358, 77] width 17 height 13
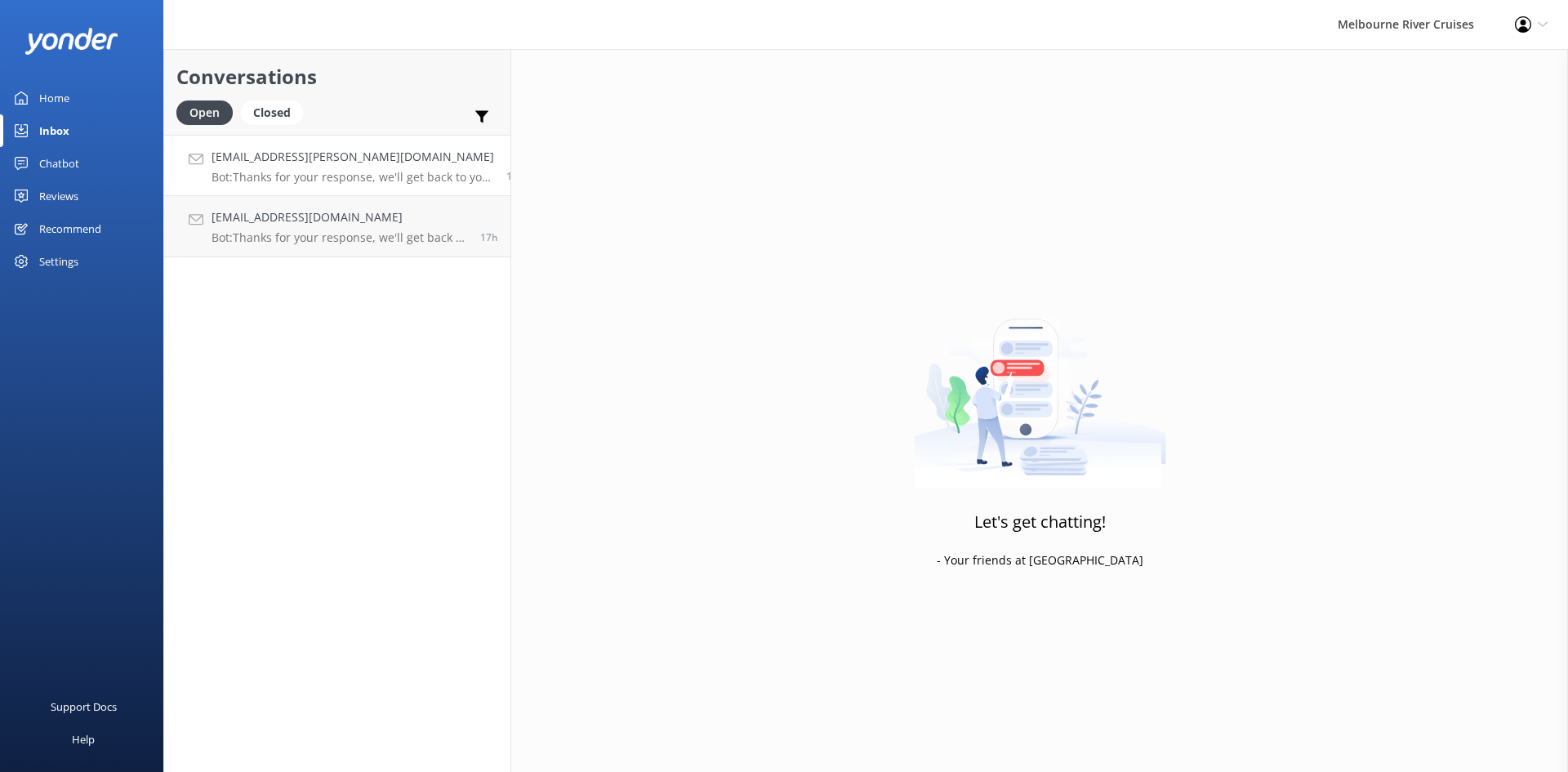
click at [272, 171] on p "Bot: Thanks for your response, we'll get back to you as soon as we can during o…" at bounding box center [353, 177] width 283 height 15
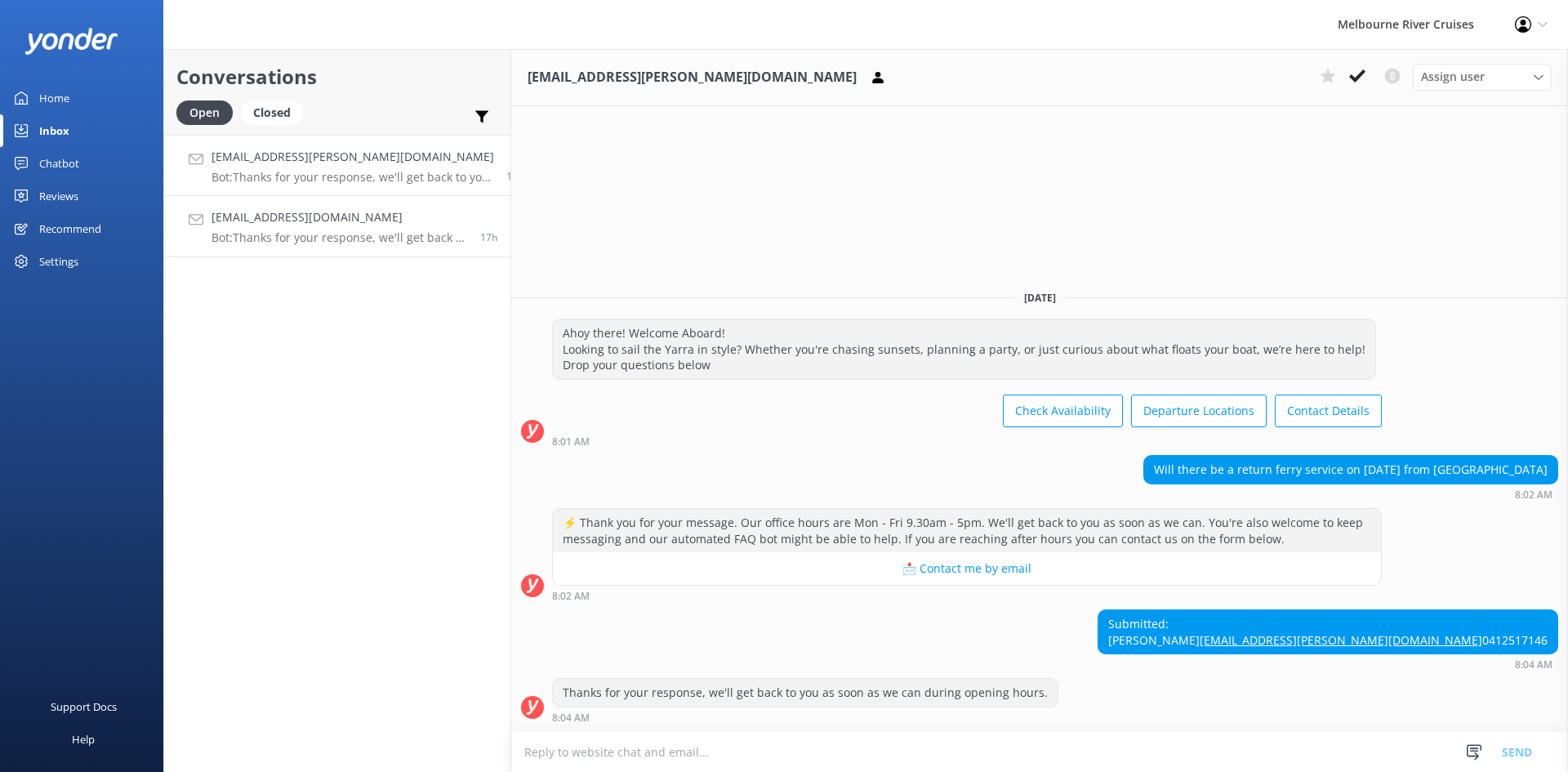
click at [284, 230] on div "[EMAIL_ADDRESS][DOMAIN_NAME] Bot: Thanks for your response, we'll get back to y…" at bounding box center [339, 226] width 257 height 36
